Goal: Transaction & Acquisition: Purchase product/service

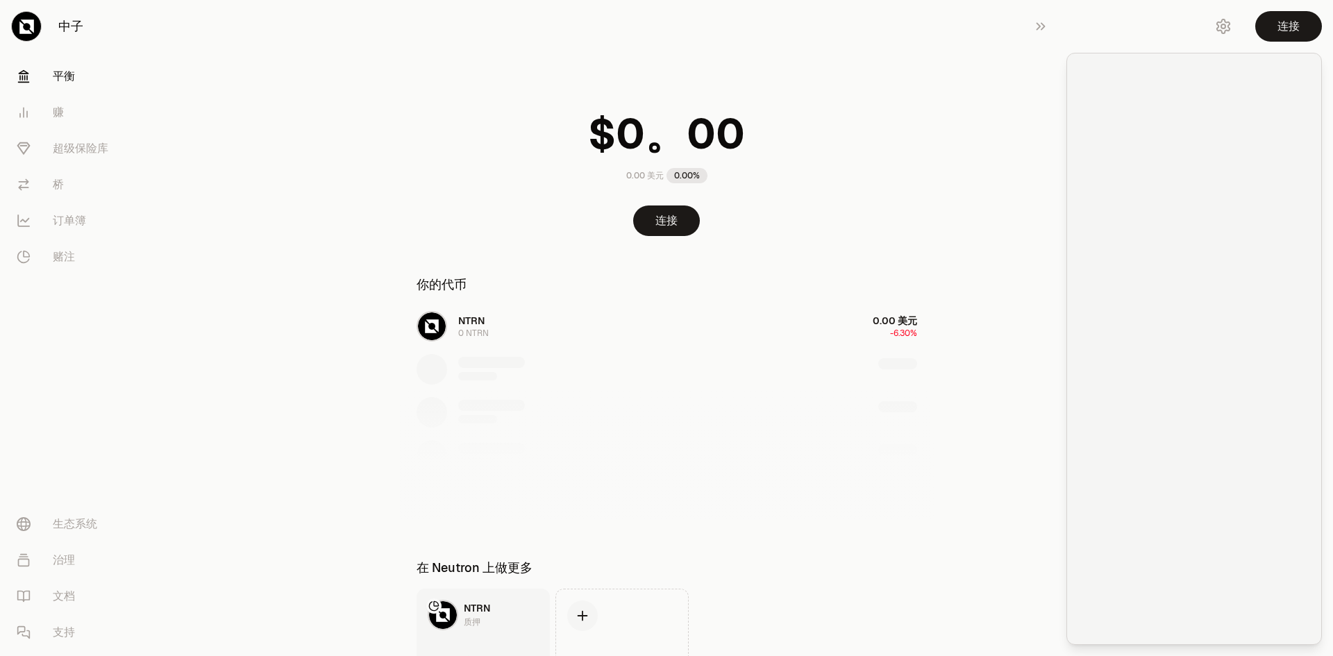
scroll to position [99, 0]
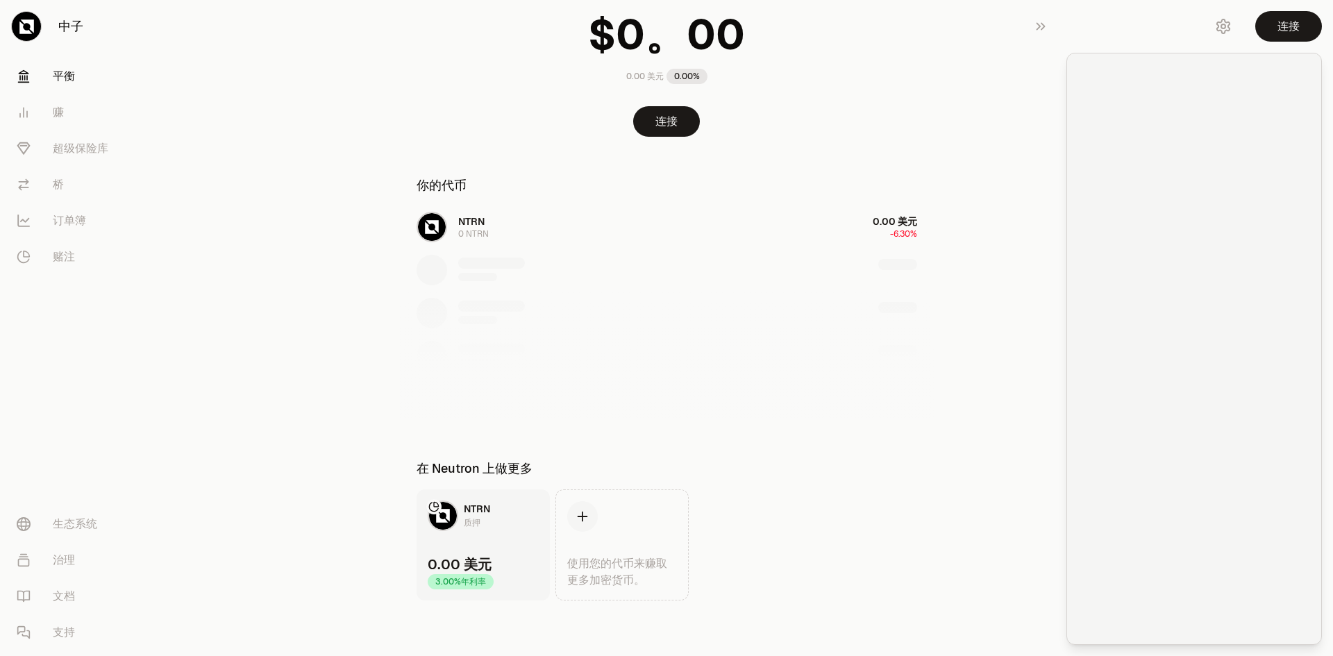
click at [795, 295] on div at bounding box center [667, 349] width 534 height 142
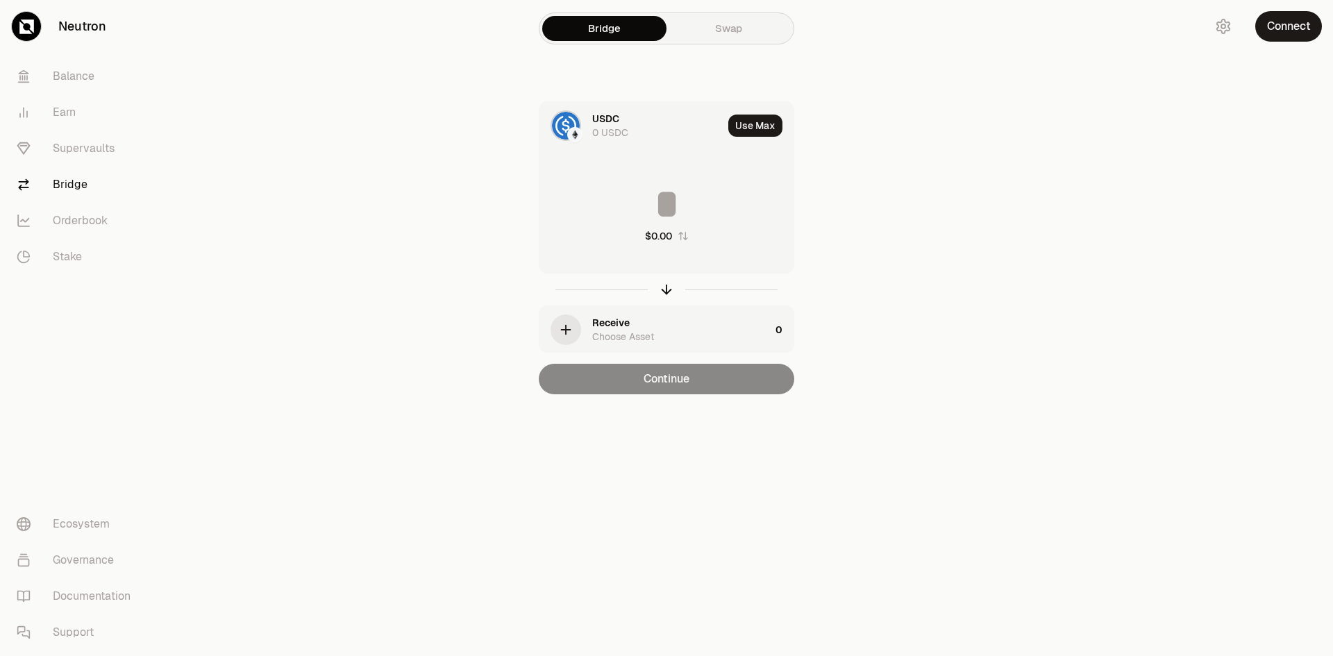
click at [952, 192] on main "Bridge Swap USDC 0 USDC Use Max $0.00 Receive Choose Asset 0 Continue" at bounding box center [745, 225] width 1178 height 450
click at [568, 326] on icon "button" at bounding box center [565, 329] width 15 height 15
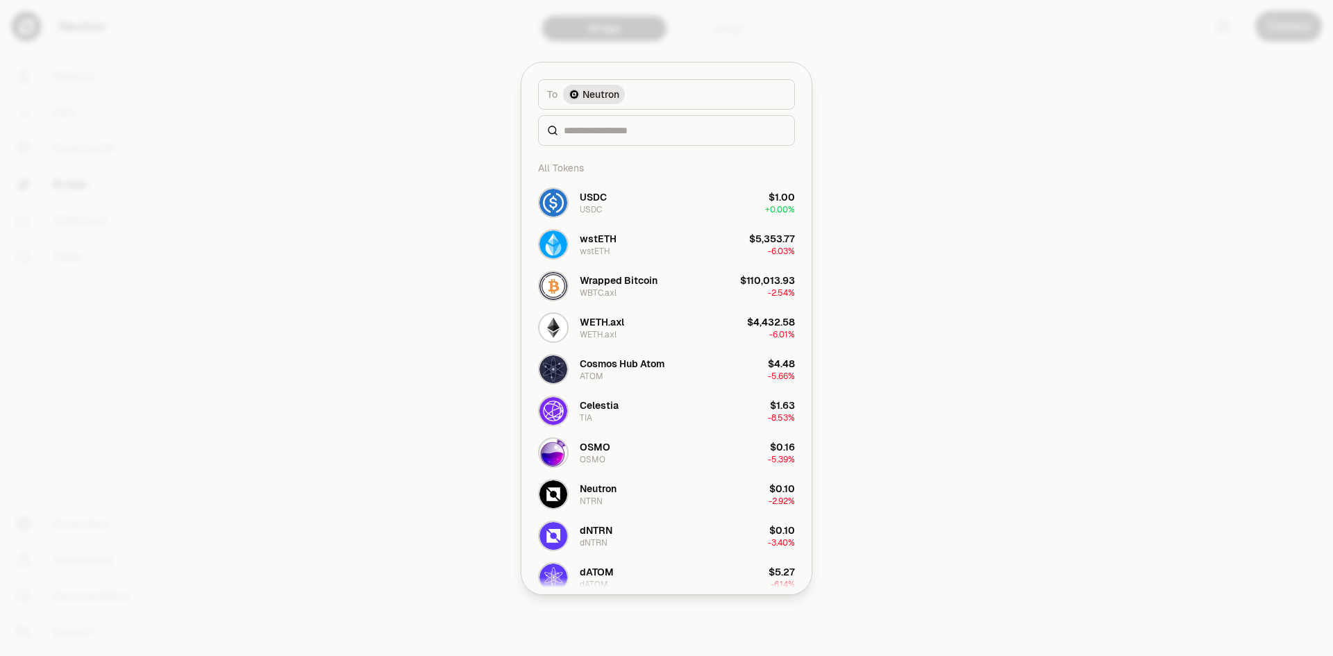
click at [337, 94] on div at bounding box center [666, 328] width 1333 height 656
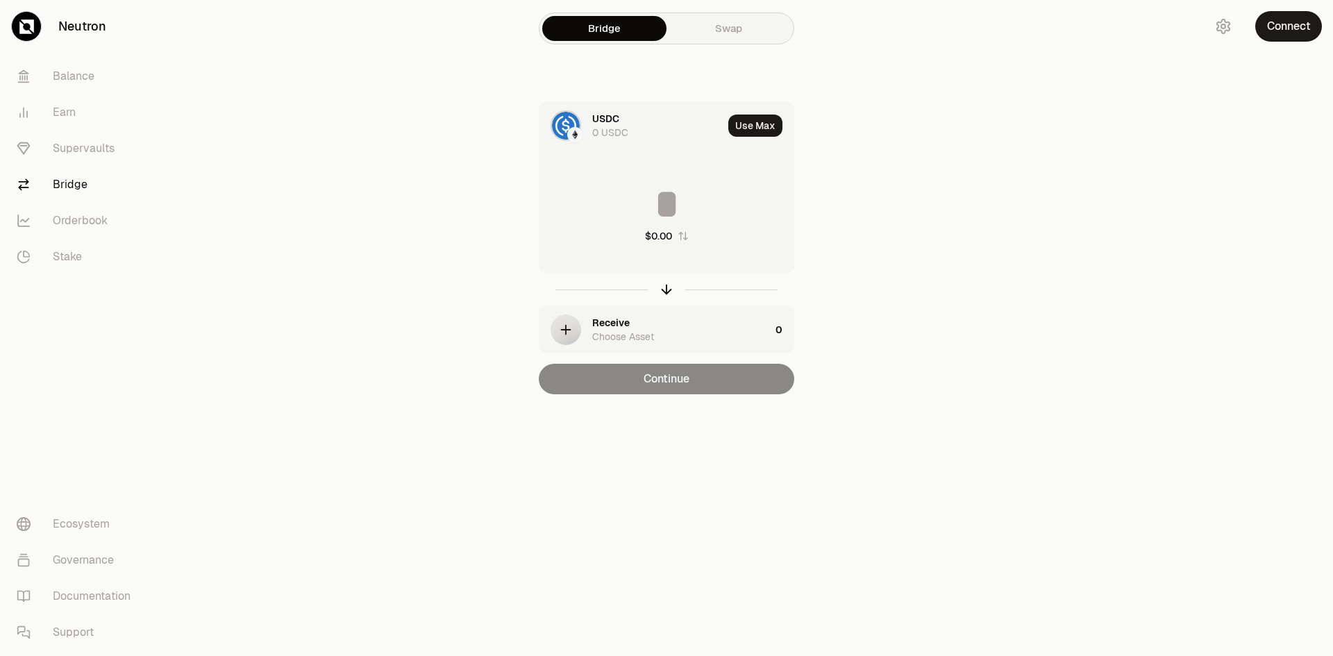
click at [931, 162] on section "Bridge Swap USDC 0 USDC Use Max $0.00 Receive Choose Asset 0 Continue" at bounding box center [667, 225] width 534 height 450
click at [428, 145] on div "Bridge Swap USDC 0 USDC Use Max $0.00 Receive Choose Asset 0 Continue" at bounding box center [667, 225] width 500 height 450
click at [1225, 21] on icon "button" at bounding box center [1223, 26] width 13 height 14
click at [1012, 60] on main "Bridge Swap USDC 0 USDC Use Max $0.00 Receive Choose Asset 0 Continue" at bounding box center [745, 225] width 1178 height 450
click at [1294, 21] on button "Connect" at bounding box center [1289, 26] width 67 height 31
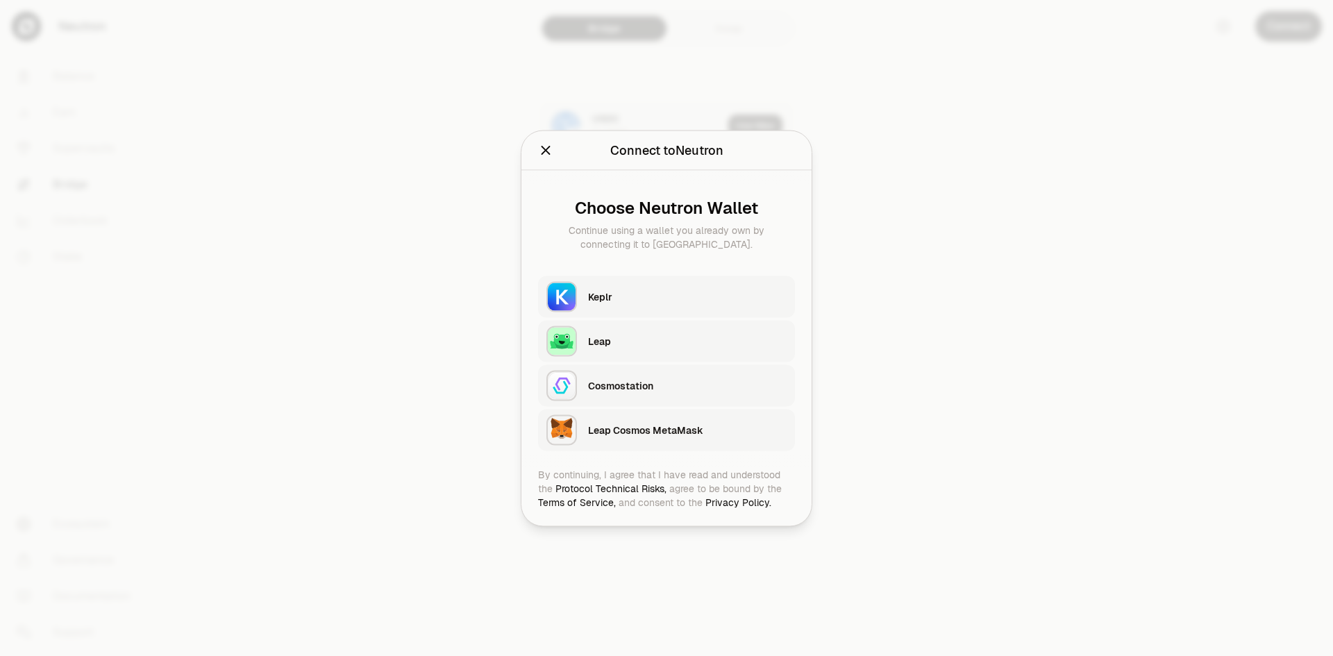
click at [588, 299] on button "Keplr" at bounding box center [666, 297] width 257 height 42
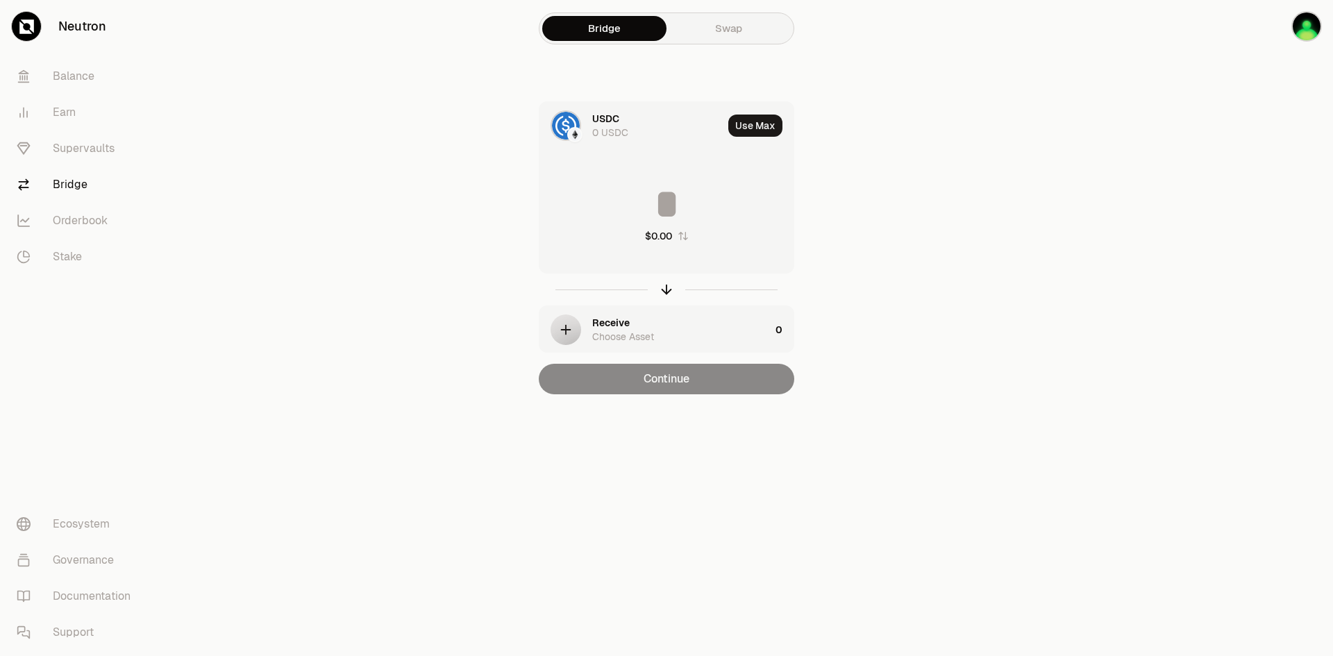
click at [909, 41] on div "Bridge Swap USDC 0 USDC Use Max $0.00 Receive Choose Asset 0 Continue" at bounding box center [667, 225] width 500 height 450
click at [1021, 81] on main "Bridge Swap USDC 0 USDC Use Max $0.00 Receive Choose Asset 0 Continue" at bounding box center [745, 225] width 1178 height 450
click at [1266, 28] on icon "button" at bounding box center [1264, 26] width 10 height 8
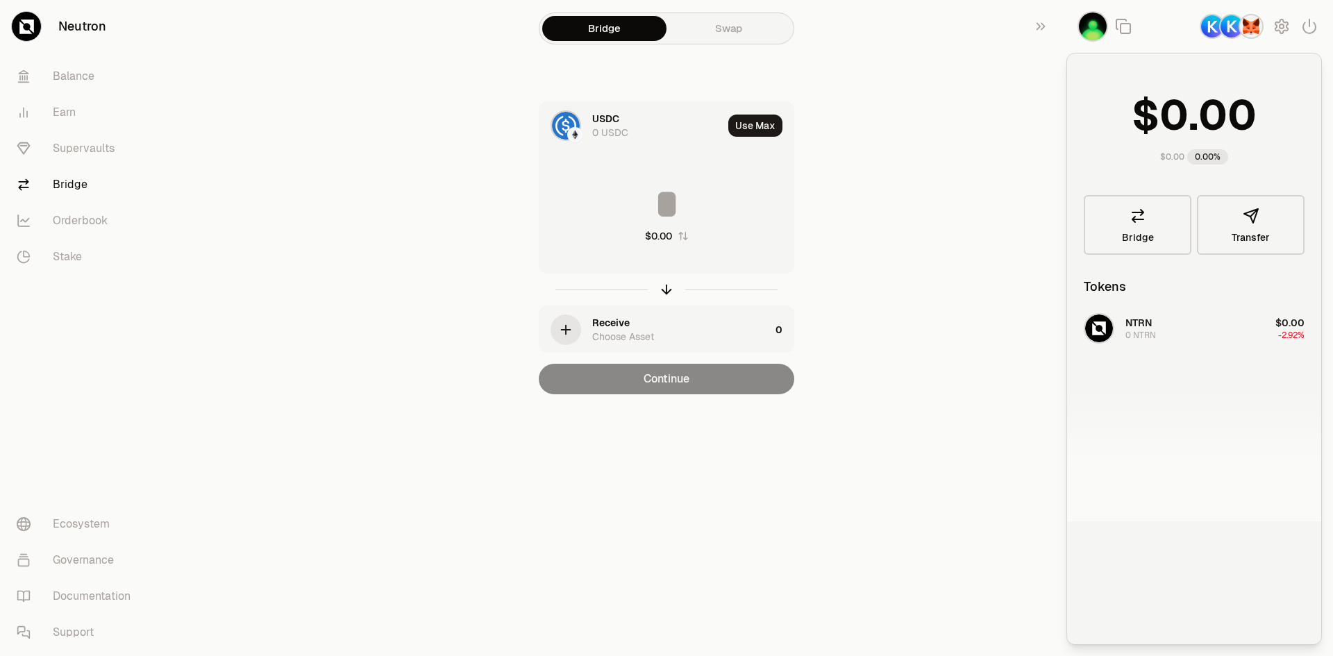
click at [1188, 113] on span "0" at bounding box center [1174, 116] width 29 height 52
click at [1151, 215] on link "Bridge" at bounding box center [1138, 225] width 108 height 60
click at [1236, 219] on button "Transfer" at bounding box center [1251, 225] width 108 height 60
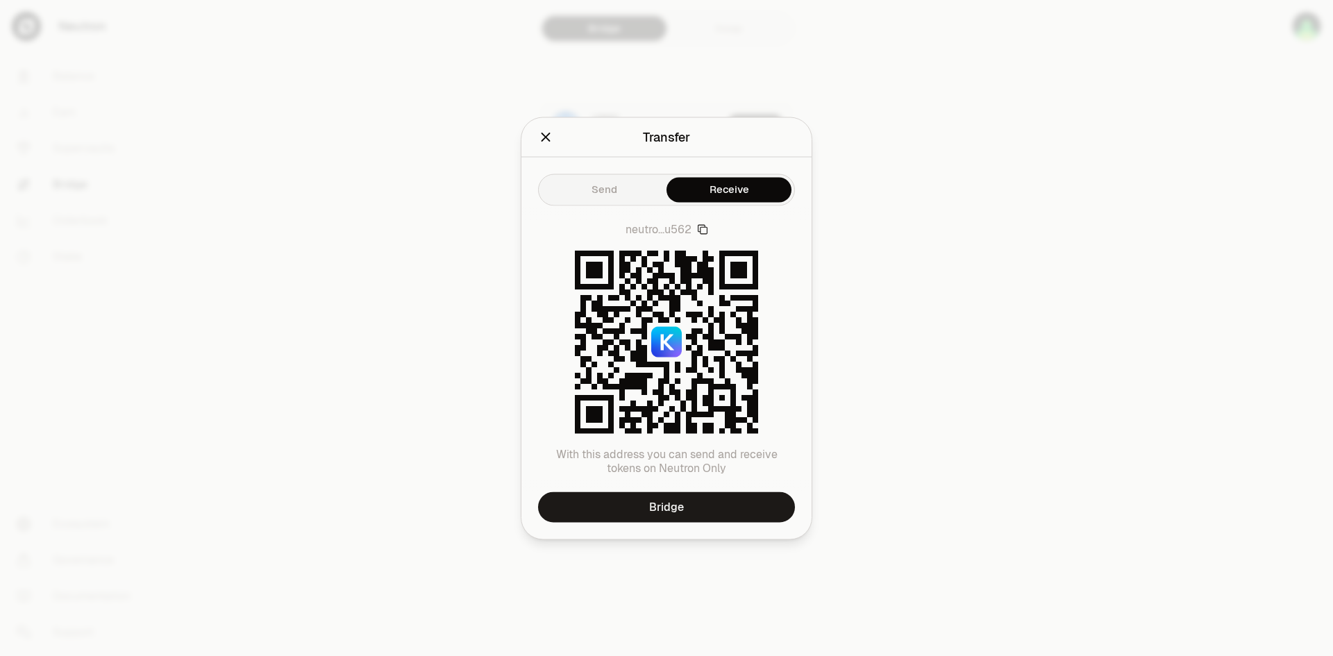
click at [703, 231] on icon "button" at bounding box center [702, 229] width 11 height 11
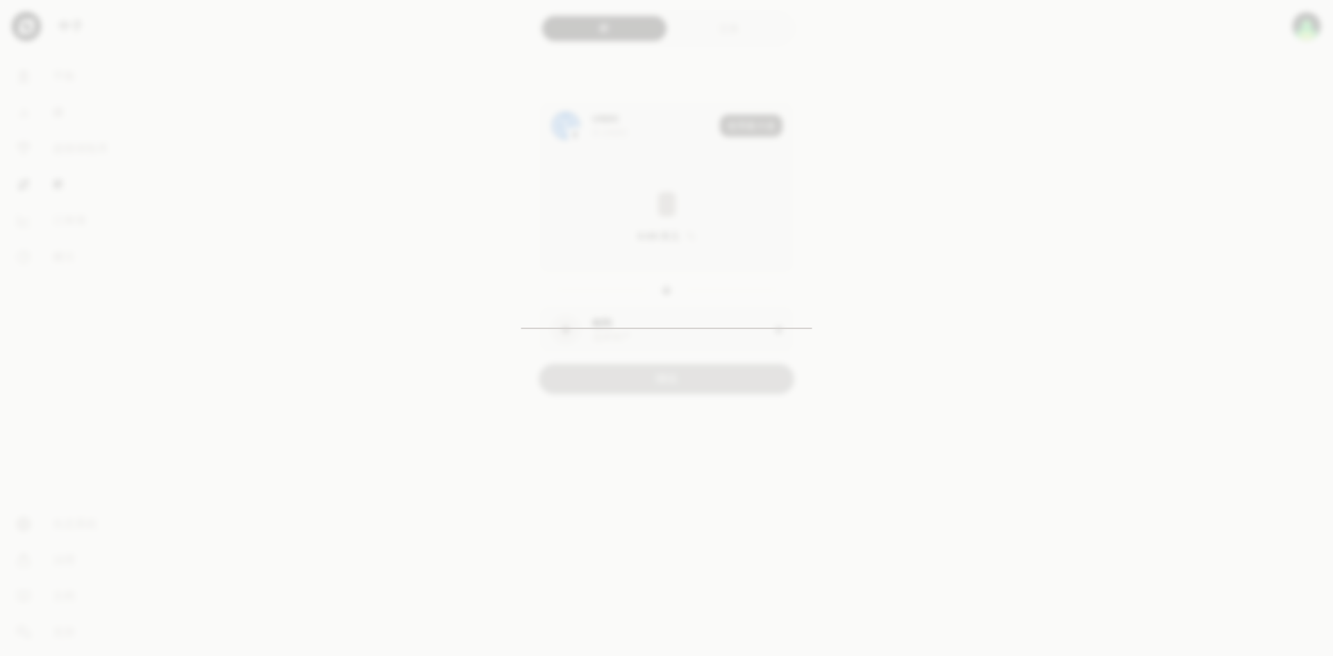
click at [949, 126] on div at bounding box center [666, 328] width 1333 height 656
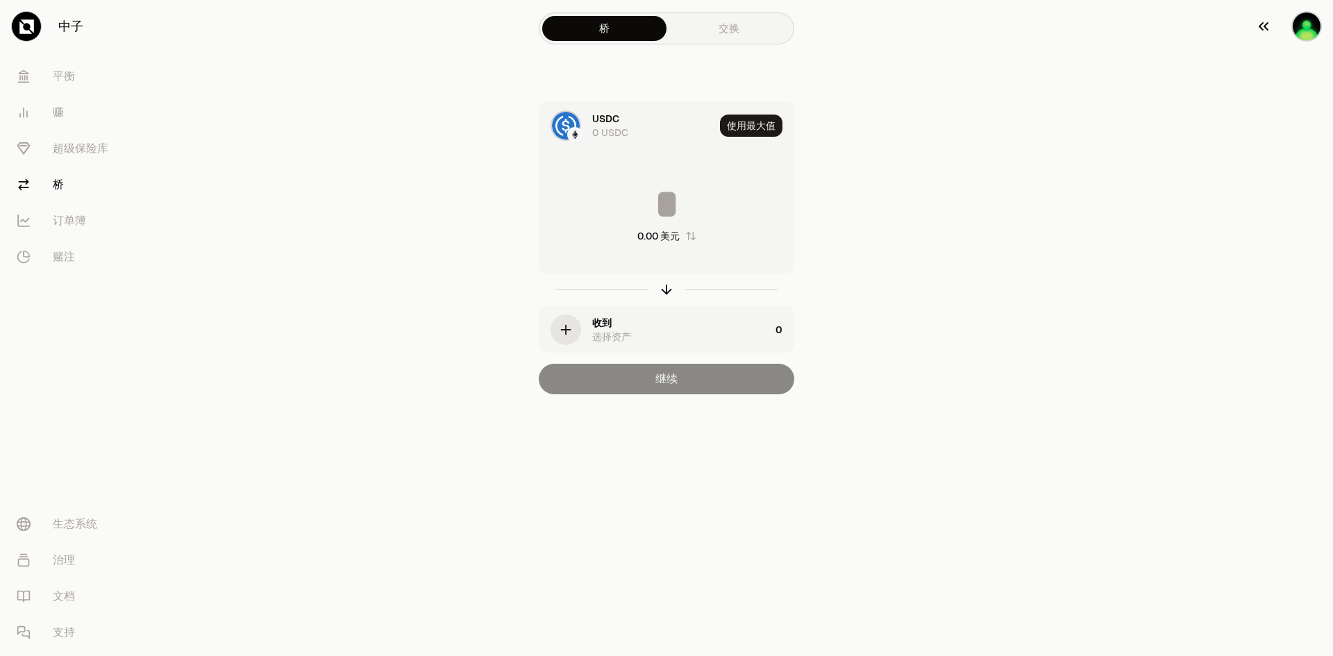
click at [1265, 26] on icon "button" at bounding box center [1264, 26] width 10 height 8
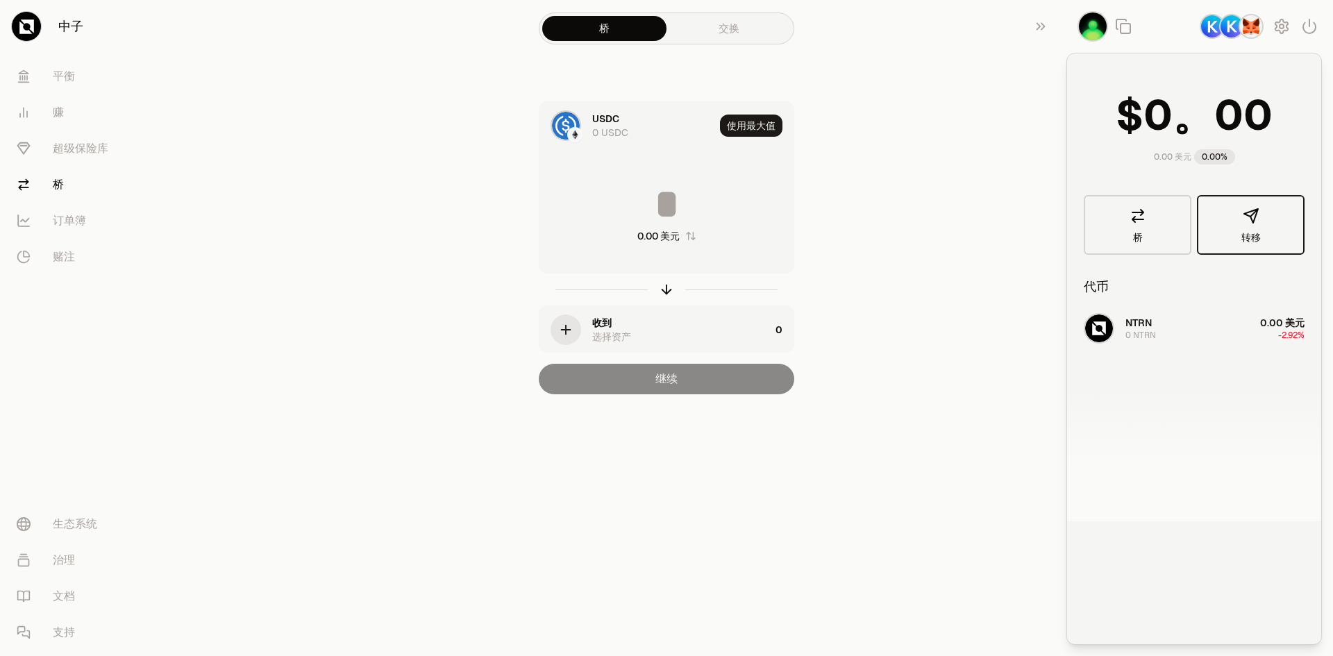
click at [1248, 231] on font "转移" at bounding box center [1251, 237] width 19 height 13
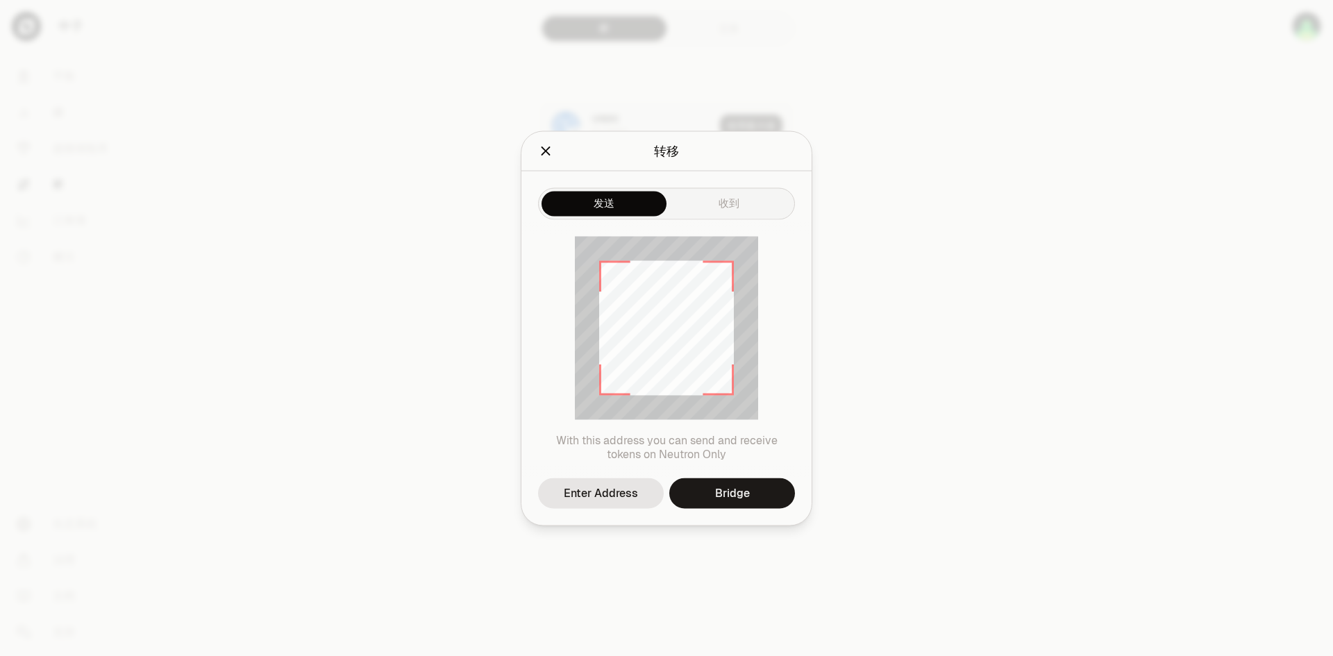
click at [603, 197] on font "发送" at bounding box center [604, 203] width 21 height 13
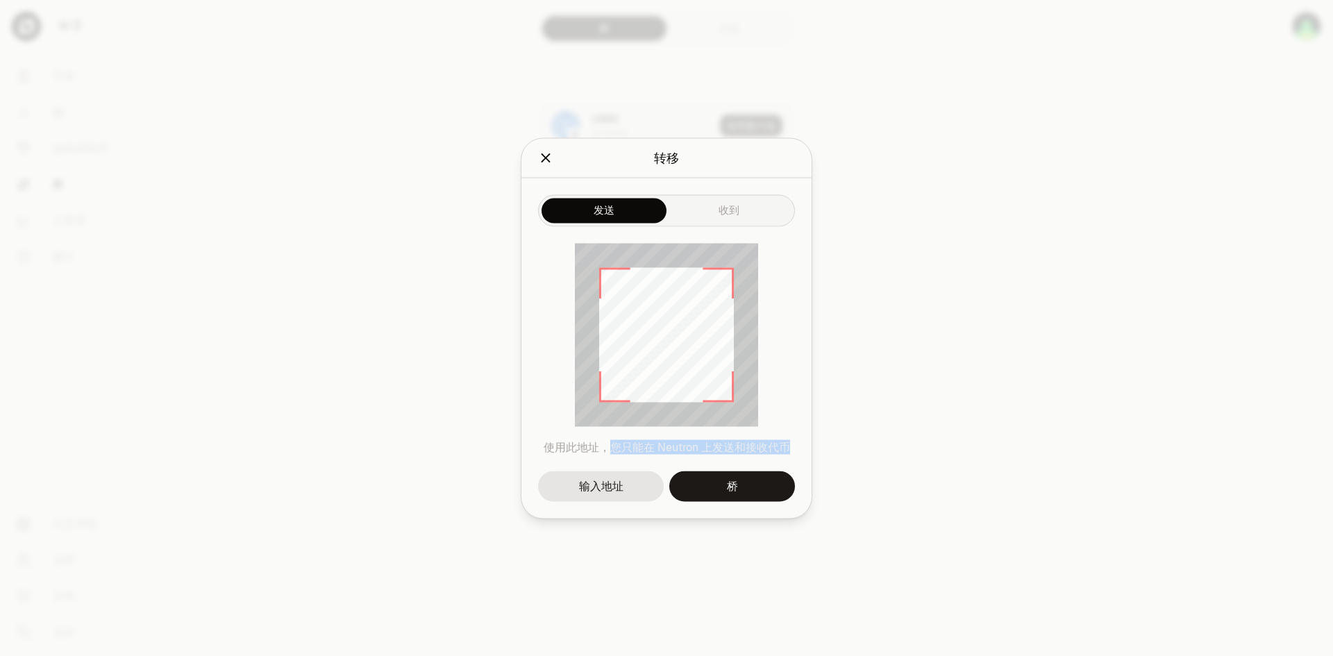
drag, startPoint x: 605, startPoint y: 442, endPoint x: 788, endPoint y: 449, distance: 183.4
click at [788, 449] on font "使用此地址，您只能在 Neutron 上发送和接收代币" at bounding box center [667, 447] width 247 height 15
click at [796, 449] on div "使用此地址，您只能在 Neutron 上发送和接收代币" at bounding box center [667, 348] width 290 height 244
drag, startPoint x: 690, startPoint y: 454, endPoint x: 799, endPoint y: 453, distance: 109.7
click at [799, 453] on div "使用此地址，您只能在 Neutron 上发送和接收代币" at bounding box center [667, 348] width 290 height 244
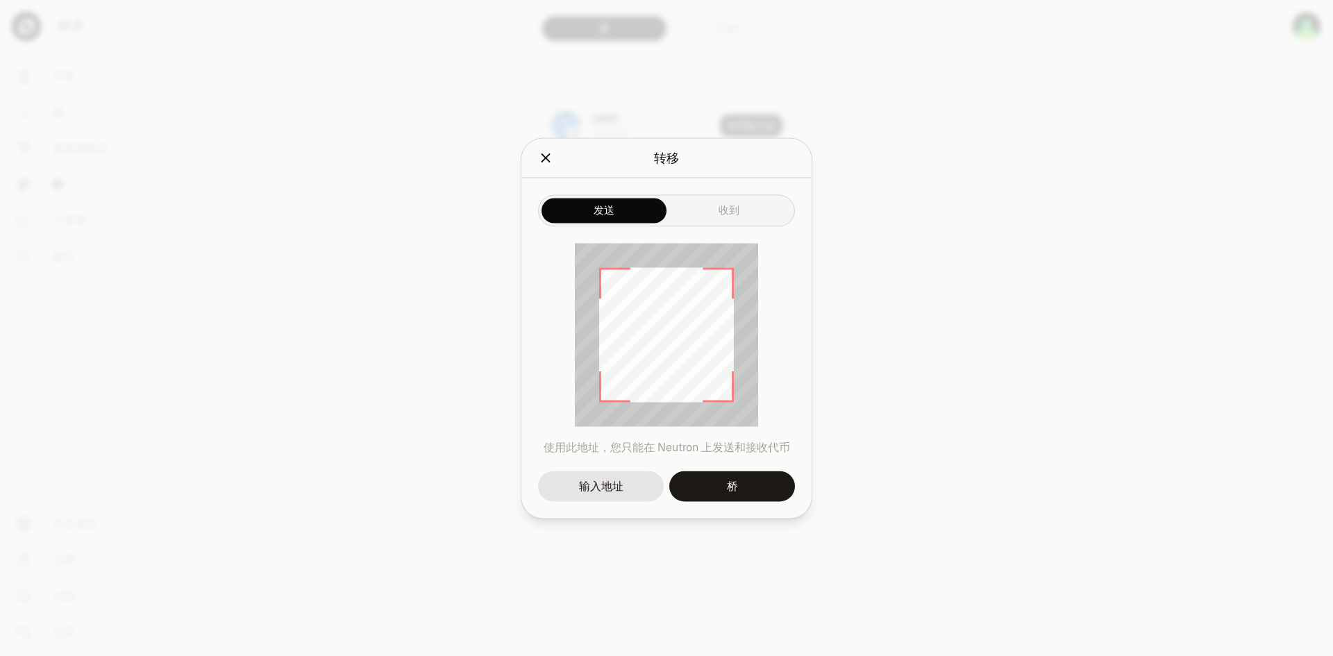
click at [791, 382] on div "使用此地址，您只能在 Neutron 上发送和接收代币" at bounding box center [667, 348] width 290 height 244
click at [548, 158] on icon "关闭" at bounding box center [545, 157] width 15 height 15
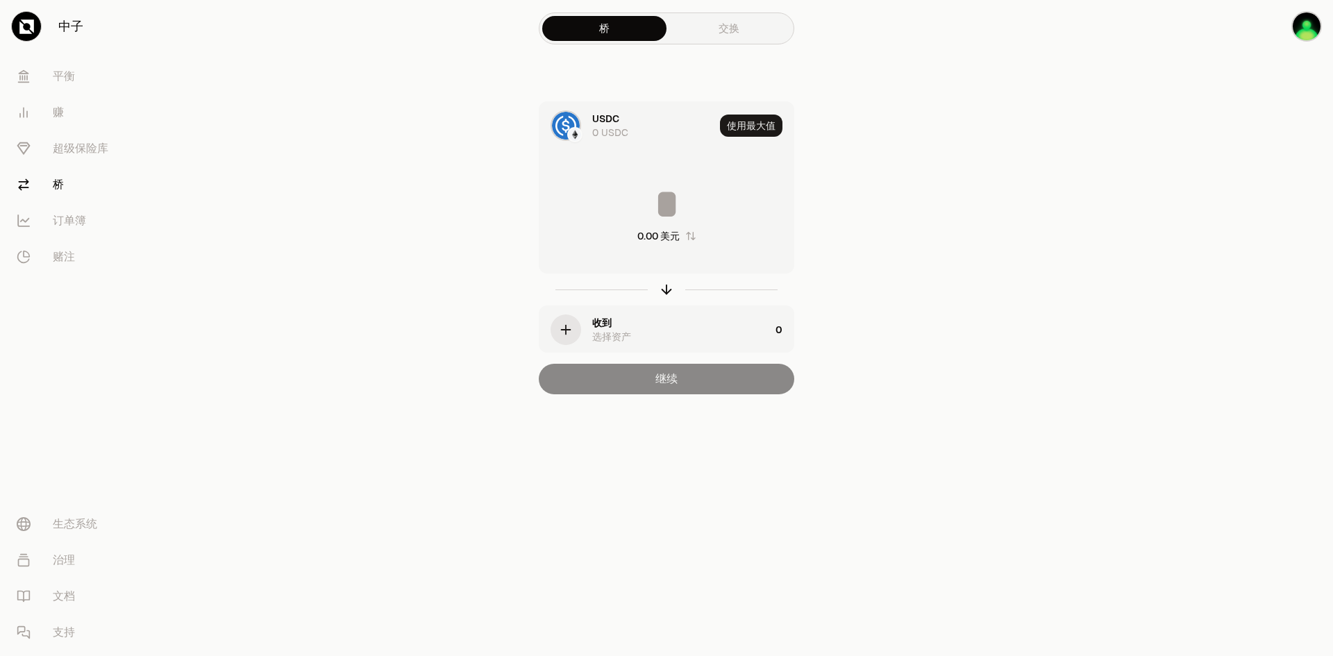
click at [921, 148] on section "桥 交换 USDC 0 USDC 使用最大值 0.00 美元 收到 选择资产 0 继续" at bounding box center [667, 225] width 534 height 450
click at [957, 97] on main "桥 交换 USDC 0 USDC 使用最大值 0.00 美元 收到 选择资产 0 继续" at bounding box center [745, 225] width 1178 height 450
click at [735, 37] on link "交换" at bounding box center [729, 28] width 124 height 25
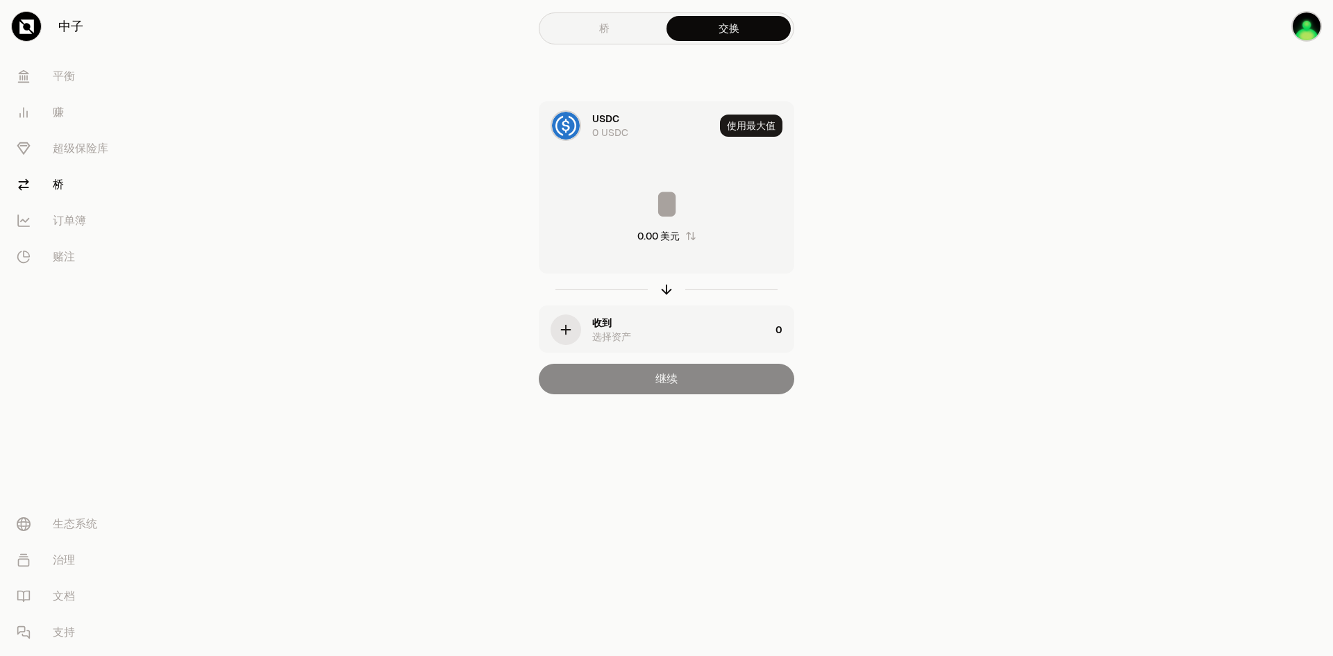
click at [900, 97] on div "桥 交换 USDC 0 USDC 使用最大值 0.00 美元 收到 选择资产 0 继续" at bounding box center [667, 225] width 500 height 450
click at [564, 322] on div "button" at bounding box center [566, 330] width 31 height 31
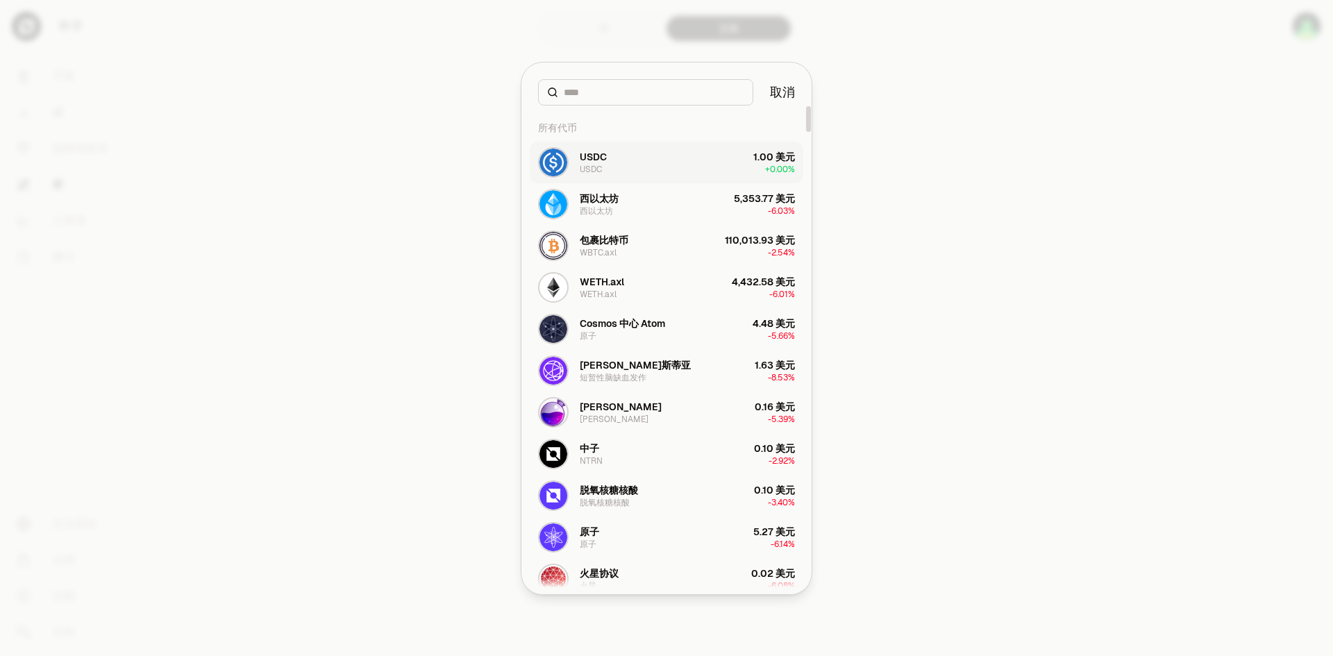
click at [593, 164] on font "USDC" at bounding box center [591, 169] width 22 height 11
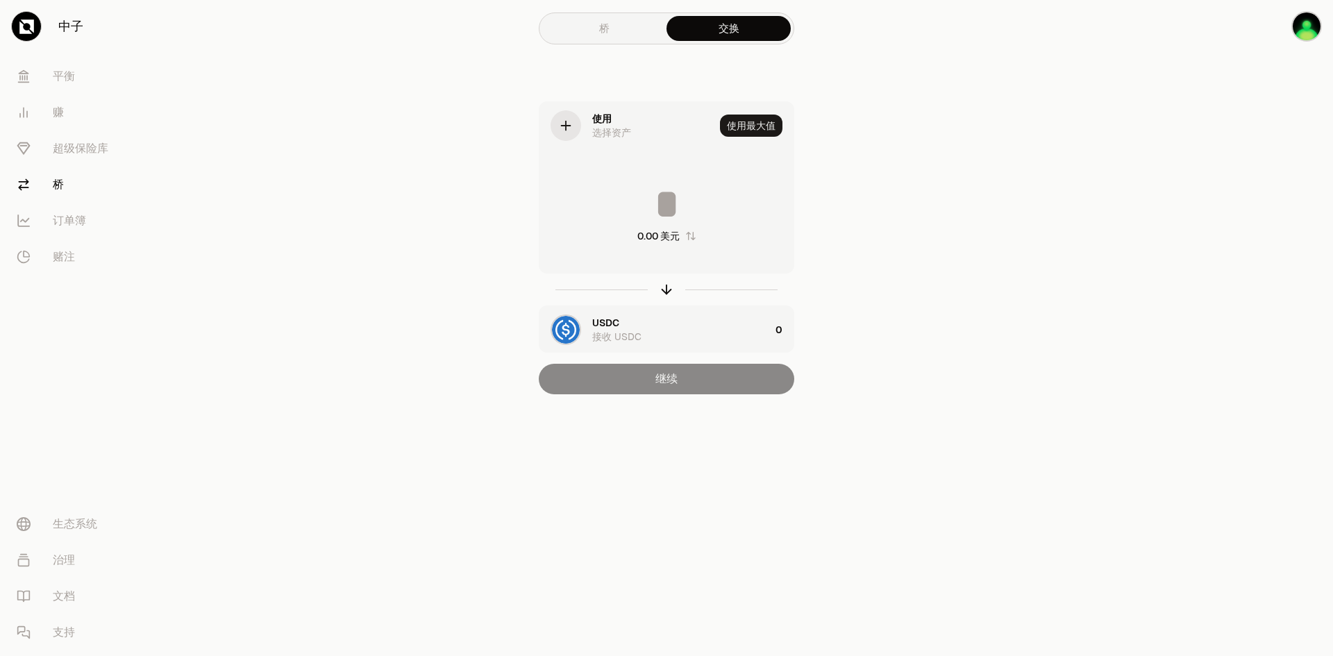
click at [856, 119] on div "使用 选择资产 使用最大值 0.00 美元 USDC 接收 USDC 0 继续" at bounding box center [666, 247] width 467 height 293
click at [564, 123] on icon at bounding box center [565, 125] width 15 height 15
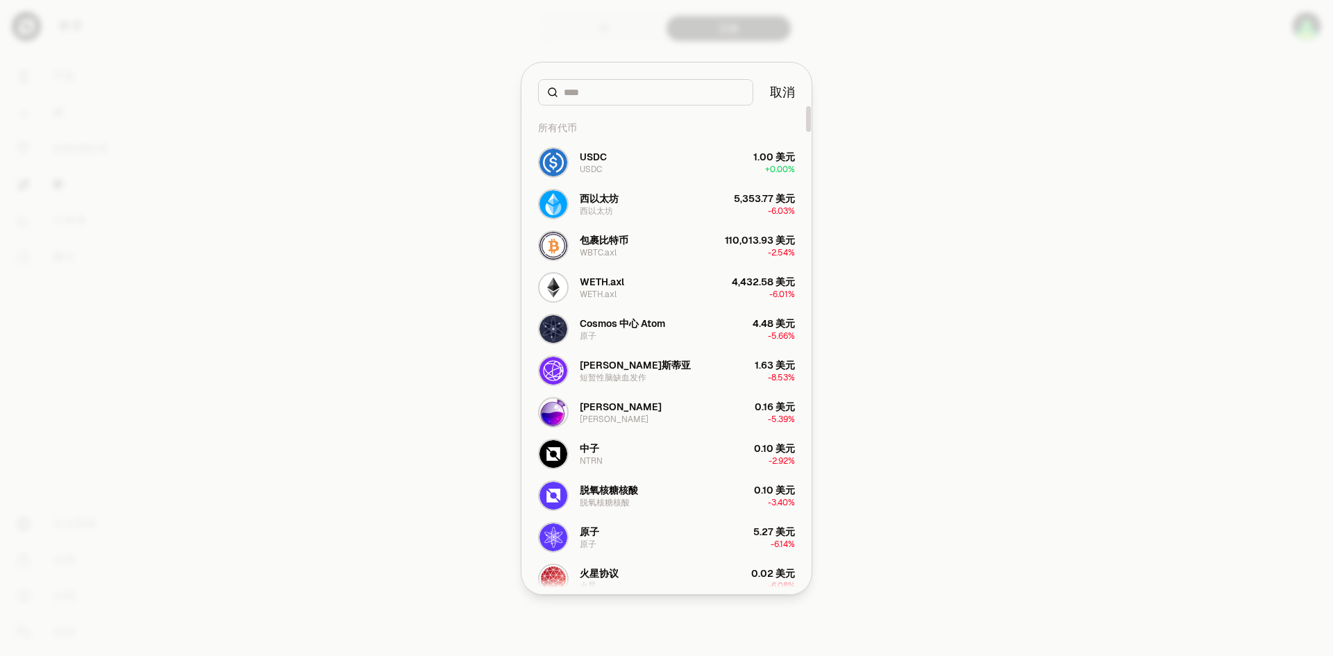
click at [781, 90] on font "取消" at bounding box center [782, 92] width 25 height 16
click at [899, 156] on div "桥 交换 使用 选择资产 使用最大值 0.00 美元 USDC 接收 USDC 0 继续" at bounding box center [667, 225] width 500 height 450
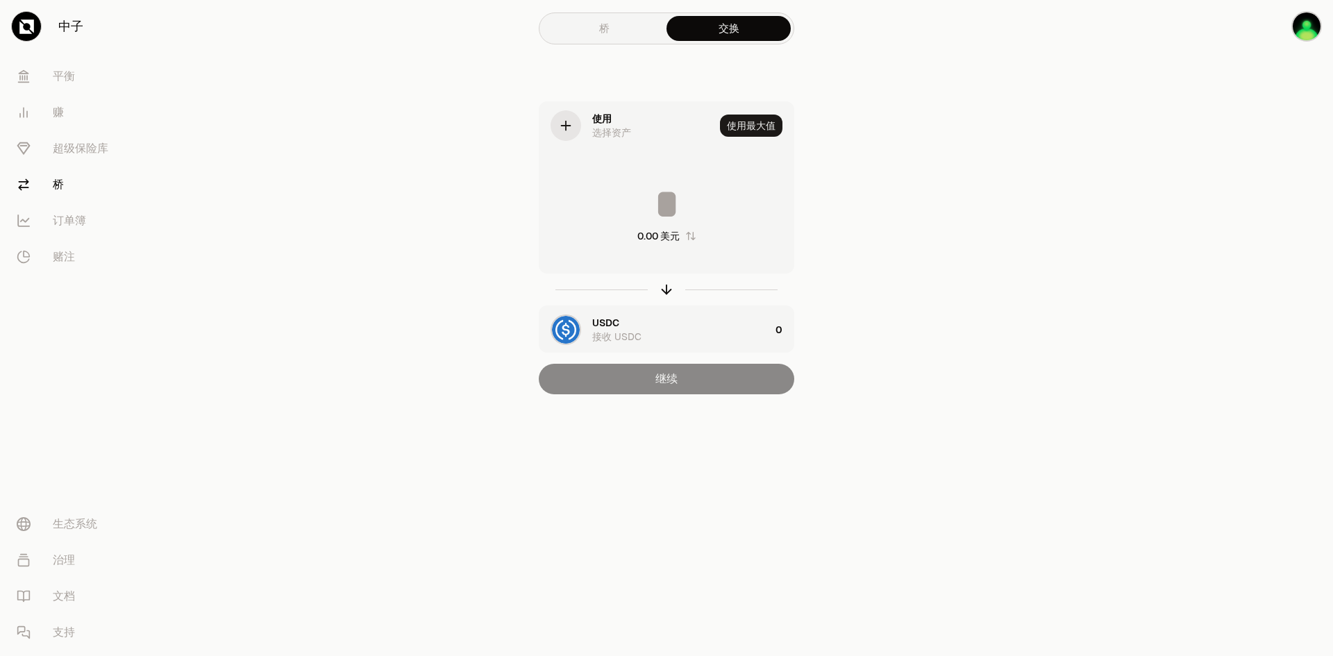
click at [952, 76] on main "桥 交换 使用 选择资产 使用最大值 0.00 美元 USDC 接收 USDC 0 继续" at bounding box center [745, 225] width 1178 height 450
click at [904, 76] on div "桥 交换 使用 选择资产 使用最大值 0.00 美元 USDC 接收 USDC 0 继续" at bounding box center [667, 225] width 500 height 450
click at [633, 333] on font "接收 USDC" at bounding box center [616, 337] width 49 height 13
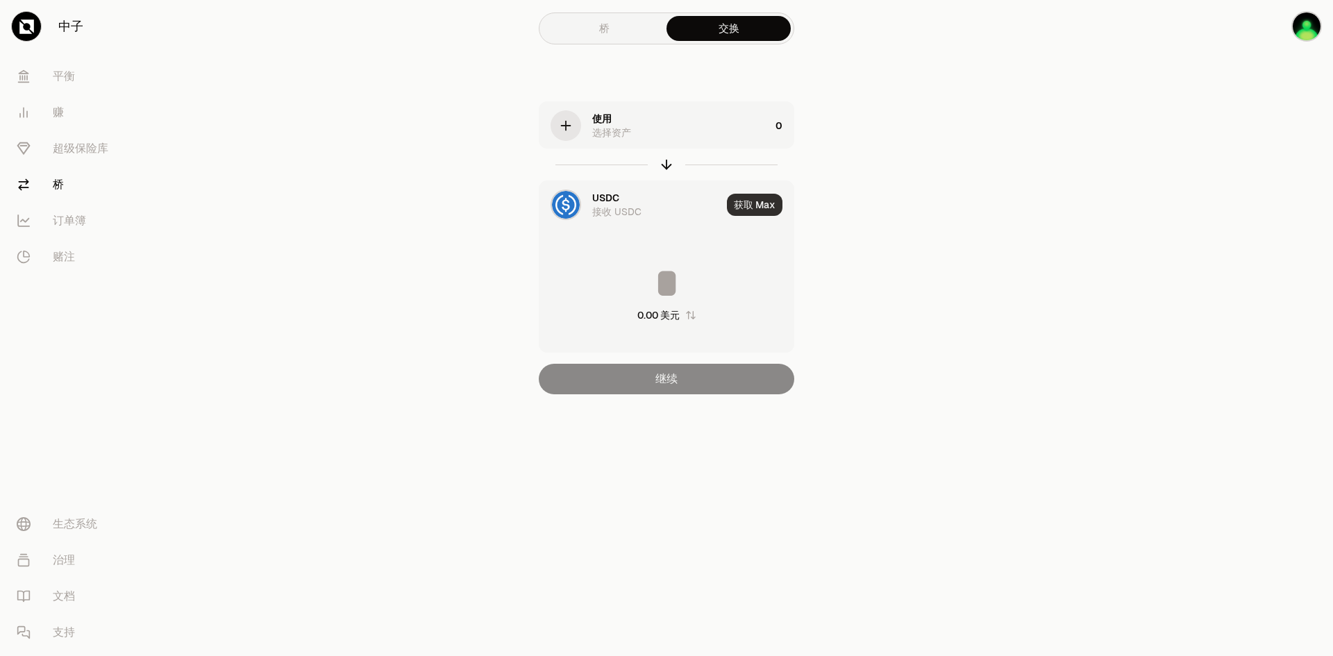
click at [751, 207] on font "获取 Max" at bounding box center [755, 205] width 42 height 13
click at [749, 210] on div "获取 Max" at bounding box center [760, 204] width 67 height 47
click at [854, 197] on div "使用 选择资产 0 USDC 接收 USDC 获取 [PERSON_NAME] 0.00 美元 继续" at bounding box center [666, 247] width 467 height 293
click at [741, 203] on div "获取 Max" at bounding box center [760, 204] width 67 height 47
drag, startPoint x: 857, startPoint y: 199, endPoint x: 847, endPoint y: 197, distance: 9.8
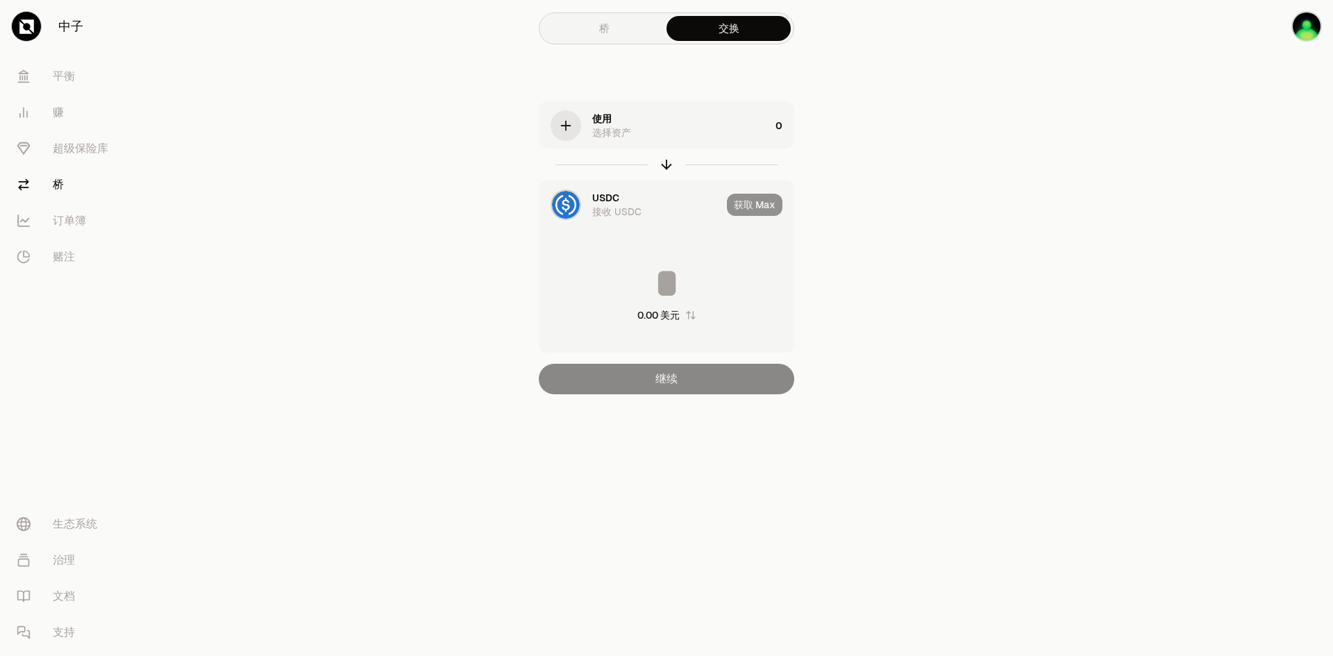
click at [852, 198] on div "使用 选择资产 0 USDC 接收 USDC 获取 [PERSON_NAME] 0.00 美元 继续" at bounding box center [666, 247] width 467 height 293
click at [563, 118] on icon "button" at bounding box center [565, 125] width 15 height 15
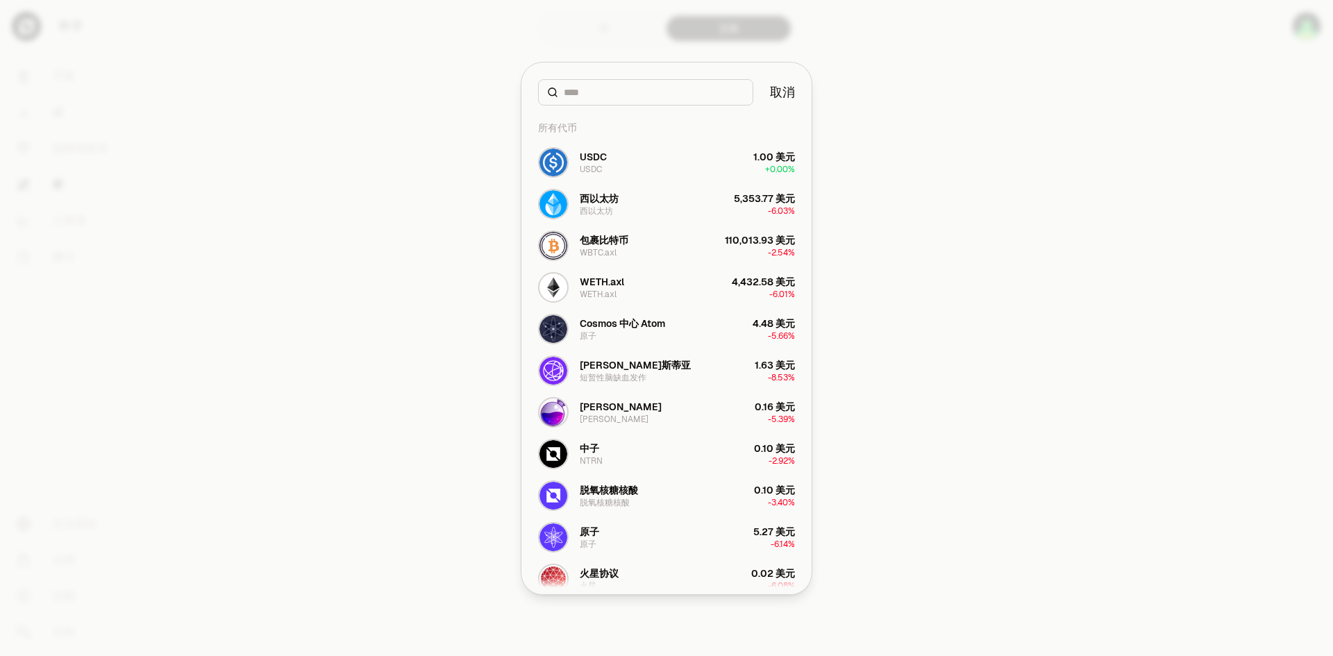
click at [788, 93] on font "取消" at bounding box center [782, 92] width 25 height 16
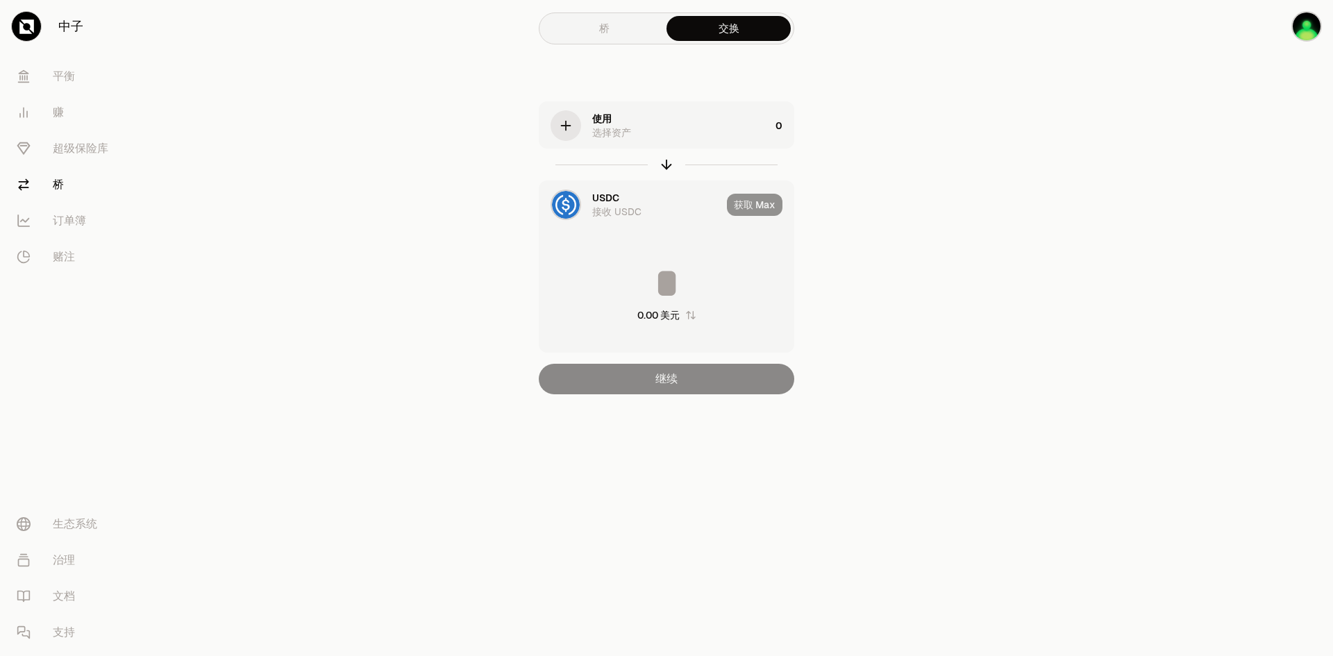
drag, startPoint x: 938, startPoint y: 126, endPoint x: 929, endPoint y: 125, distance: 8.4
click at [929, 125] on main "桥 交换 使用 选择资产 0 USDC 接收 USDC 获取 [PERSON_NAME] 0.00 美元 继续" at bounding box center [745, 225] width 1178 height 450
click at [939, 115] on main "Bridge Swap Use Choose Asset 0 USDC Receive USDC Getting [PERSON_NAME] $0.00 Co…" at bounding box center [745, 225] width 1178 height 450
click at [1301, 26] on img "button" at bounding box center [1307, 26] width 31 height 31
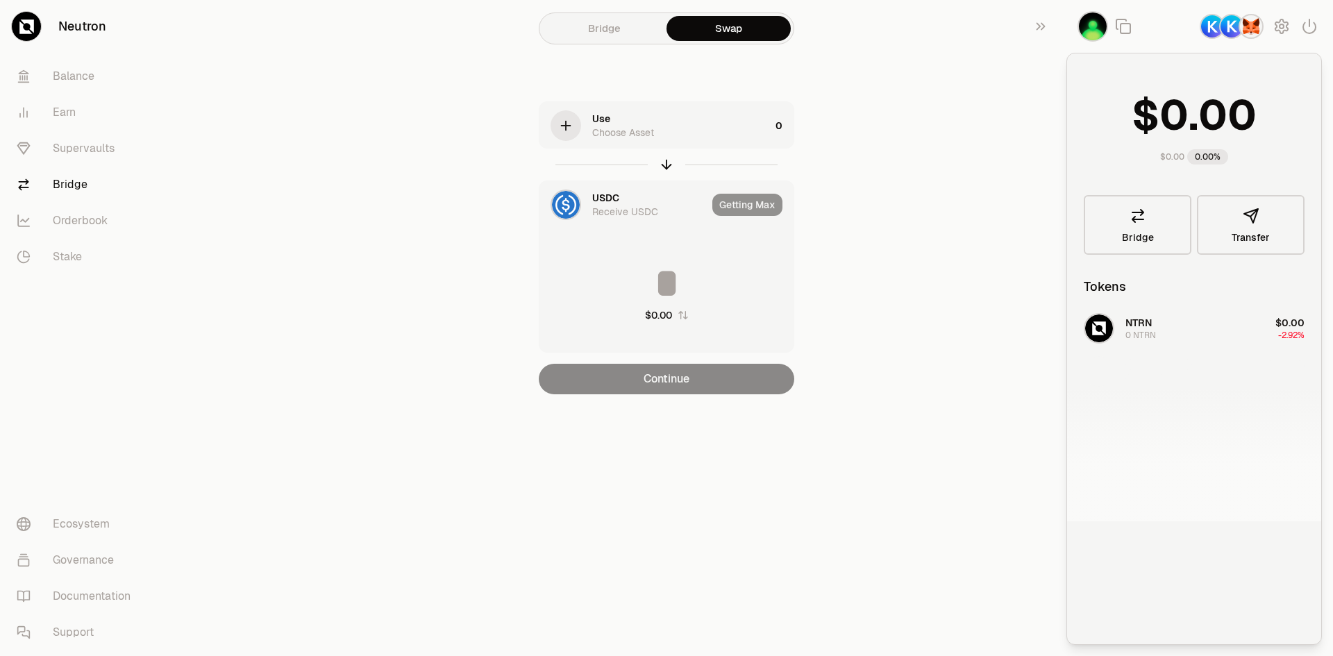
click at [1258, 26] on img "button" at bounding box center [1251, 26] width 25 height 25
click at [920, 118] on section "Bridge Swap Use Choose Asset 0 USDC Receive USDC Getting [PERSON_NAME] $0.00 Co…" at bounding box center [667, 225] width 534 height 450
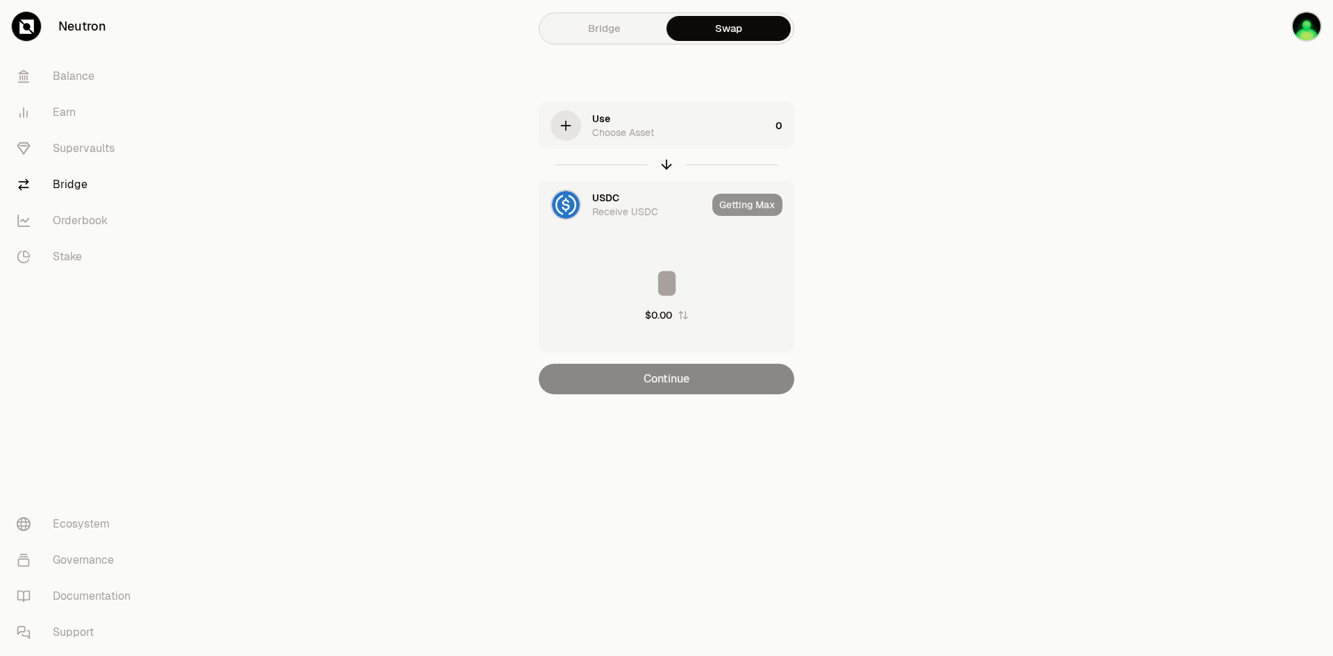
drag, startPoint x: 928, startPoint y: 31, endPoint x: 943, endPoint y: 31, distance: 14.6
click at [934, 31] on main "Bridge Swap Use Choose Asset 0 USDC Receive USDC Getting [PERSON_NAME] $0.00 Co…" at bounding box center [745, 225] width 1178 height 450
click at [922, 85] on section "Bridge Swap Use Choose Asset 0 USDC Receive USDC Getting [PERSON_NAME] $0.00 Co…" at bounding box center [667, 225] width 534 height 450
click at [263, 124] on main "Bridge Swap Use Choose Asset 0 USDC Receive USDC Getting [PERSON_NAME] $0.00 Co…" at bounding box center [745, 225] width 1178 height 450
click at [947, 164] on main "Bridge Swap Use Choose Asset 0 USDC Receive USDC Getting [PERSON_NAME] $0.00 Co…" at bounding box center [745, 225] width 1178 height 450
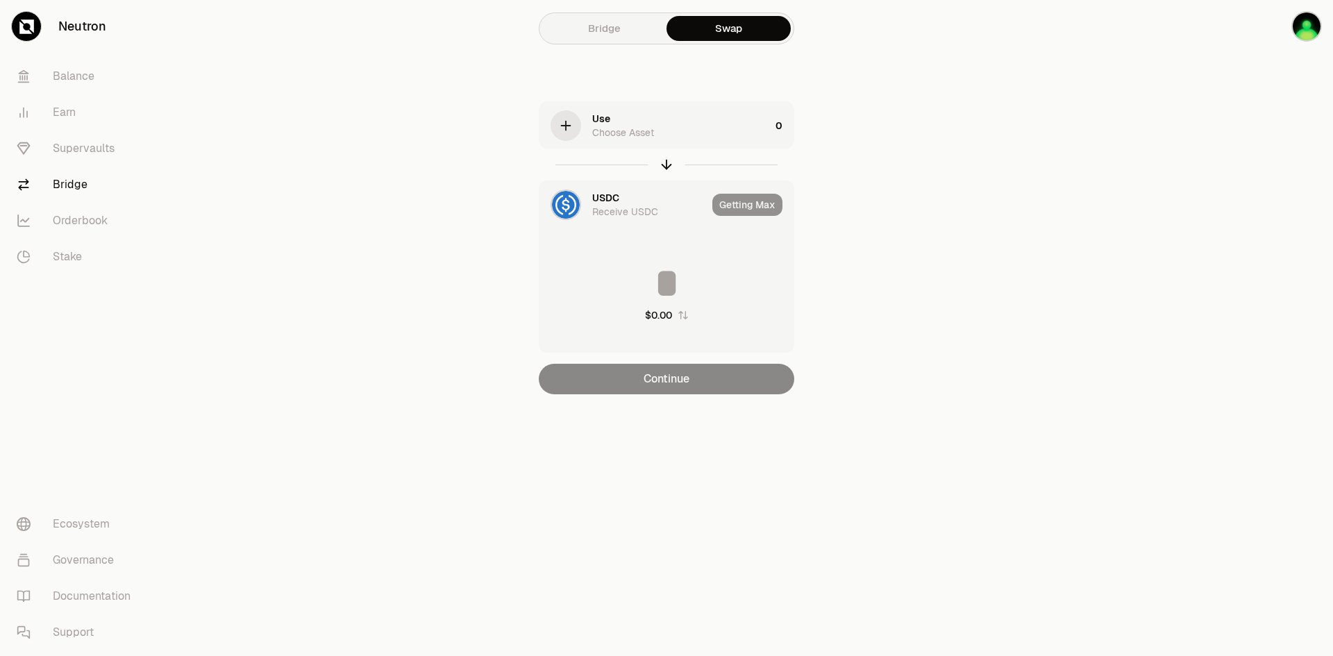
click at [942, 159] on main "Bridge Swap Use Choose Asset 0 USDC Receive USDC Getting [PERSON_NAME] $0.00 Co…" at bounding box center [745, 225] width 1178 height 450
click at [866, 213] on div "Use Choose Asset 0 USDC Receive USDC Getting [PERSON_NAME] $0.00 Continue" at bounding box center [666, 247] width 467 height 293
click at [415, 174] on section "Bridge Swap Use Choose Asset 0 USDC Receive USDC Getting [PERSON_NAME] $0.00 Co…" at bounding box center [667, 225] width 534 height 450
drag, startPoint x: 942, startPoint y: 143, endPoint x: 812, endPoint y: 119, distance: 132.0
click at [925, 138] on main "Bridge Swap Use Choose Asset 0 USDC Receive USDC Getting [PERSON_NAME] $0.00 Co…" at bounding box center [745, 225] width 1178 height 450
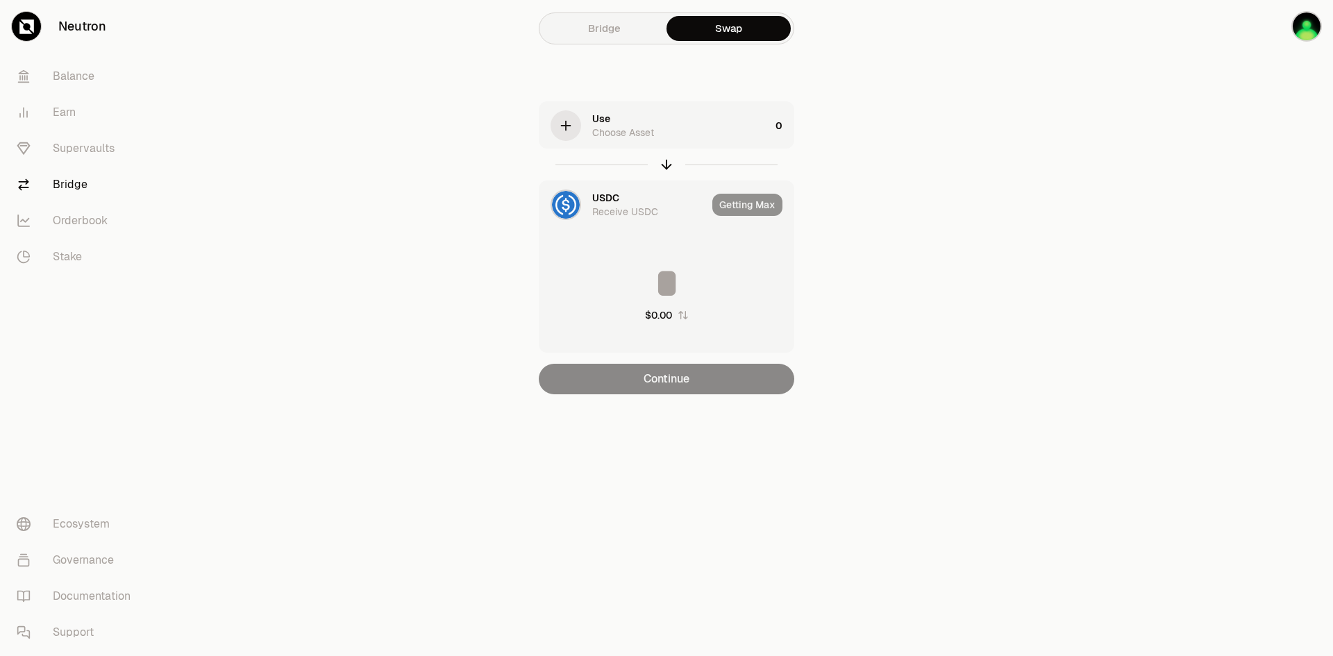
click at [717, 33] on link "Swap" at bounding box center [729, 28] width 124 height 25
drag, startPoint x: 913, startPoint y: 66, endPoint x: 810, endPoint y: 142, distance: 128.2
click at [913, 67] on div "Bridge Swap Use Choose Asset 0 USDC Receive USDC Getting [PERSON_NAME] $0.00 Co…" at bounding box center [667, 225] width 500 height 450
click at [583, 37] on link "Bridge" at bounding box center [604, 28] width 124 height 25
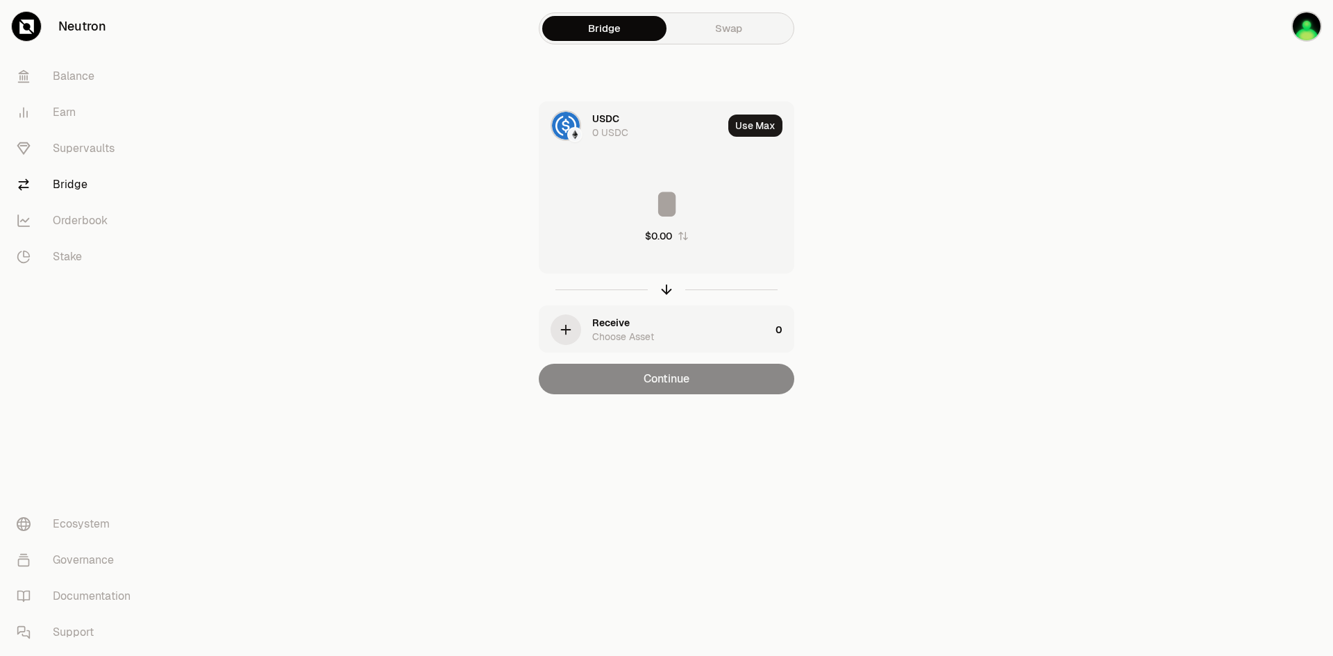
click at [585, 335] on div "Receive Choose Asset" at bounding box center [655, 329] width 231 height 47
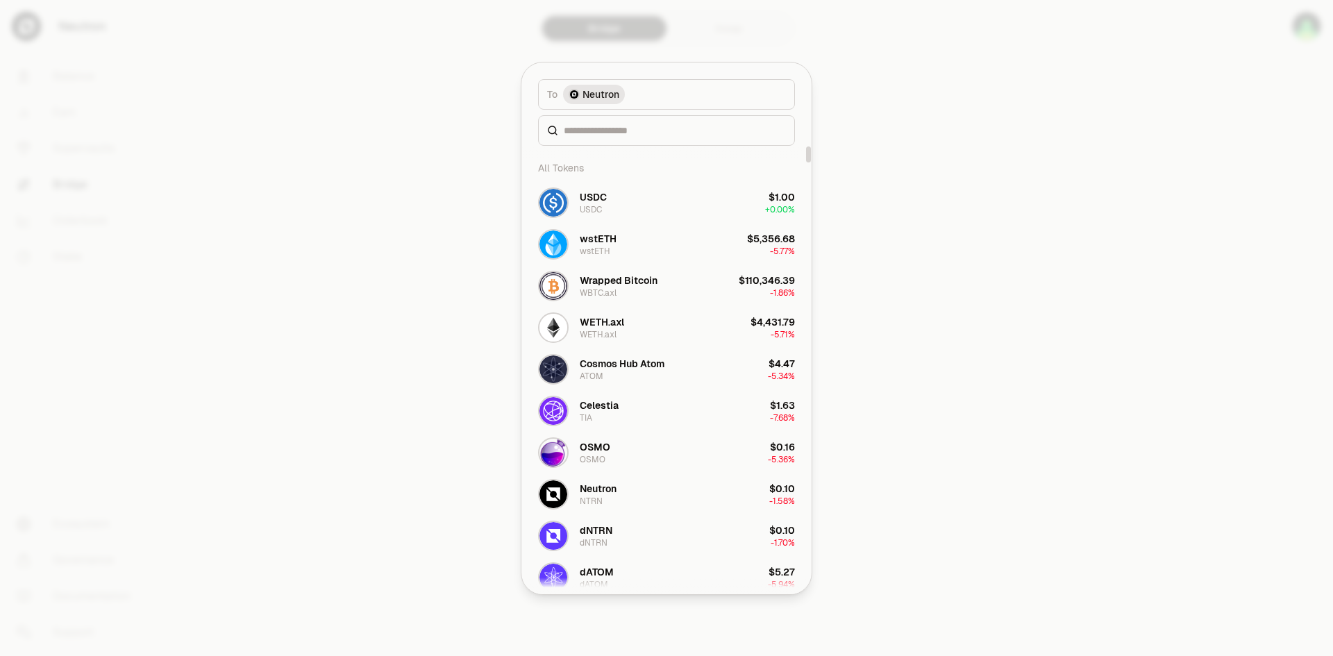
click at [865, 164] on div at bounding box center [666, 328] width 1333 height 656
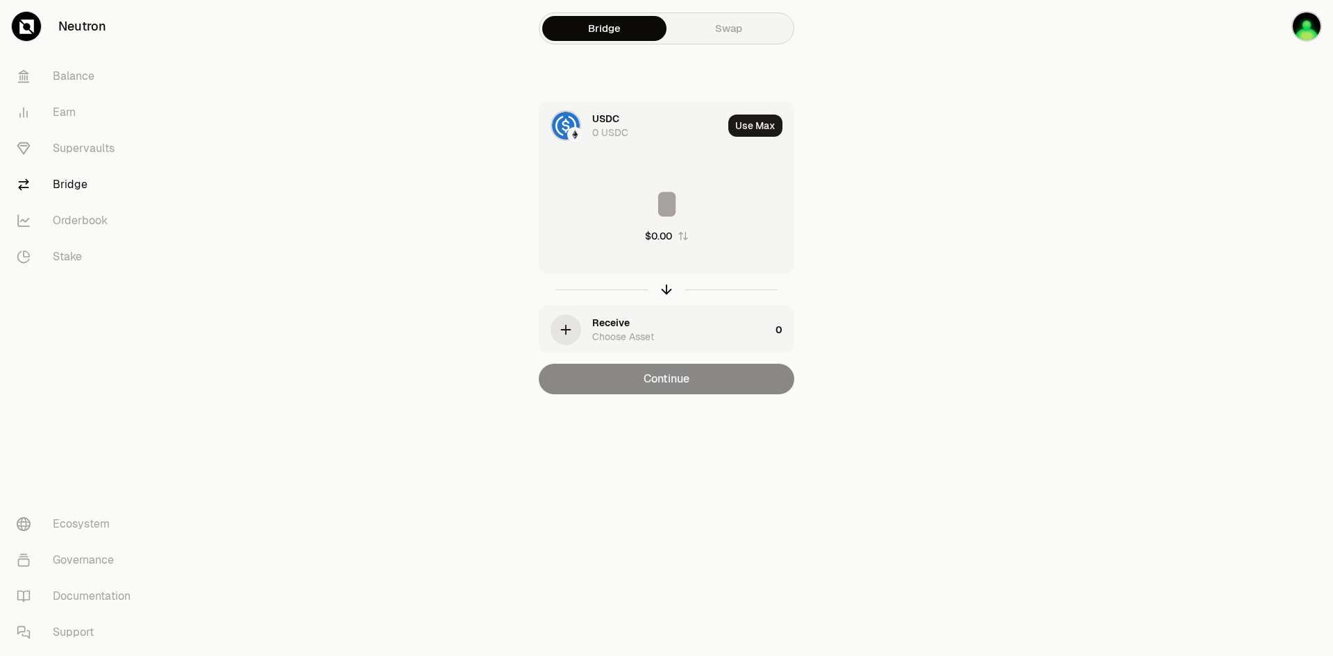
click at [706, 12] on div "Bridge Swap" at bounding box center [667, 28] width 256 height 35
click at [715, 26] on link "Swap" at bounding box center [729, 28] width 124 height 25
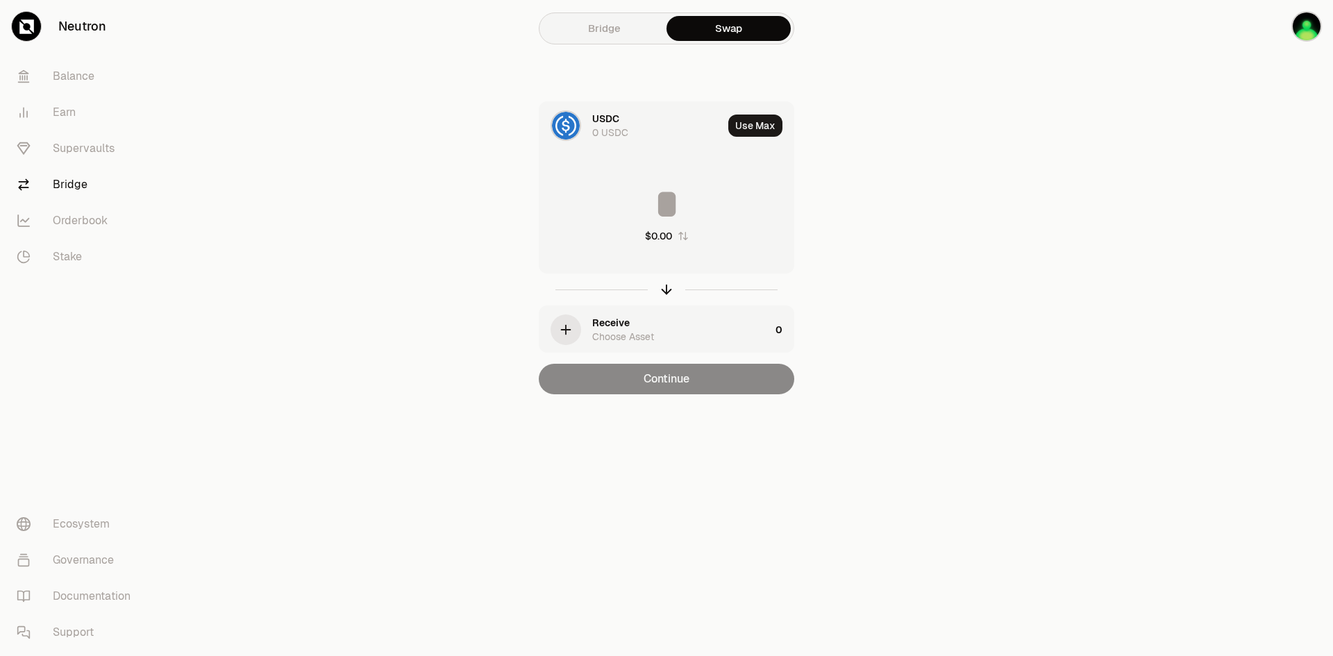
click at [747, 335] on div "Receive Choose Asset" at bounding box center [681, 330] width 178 height 28
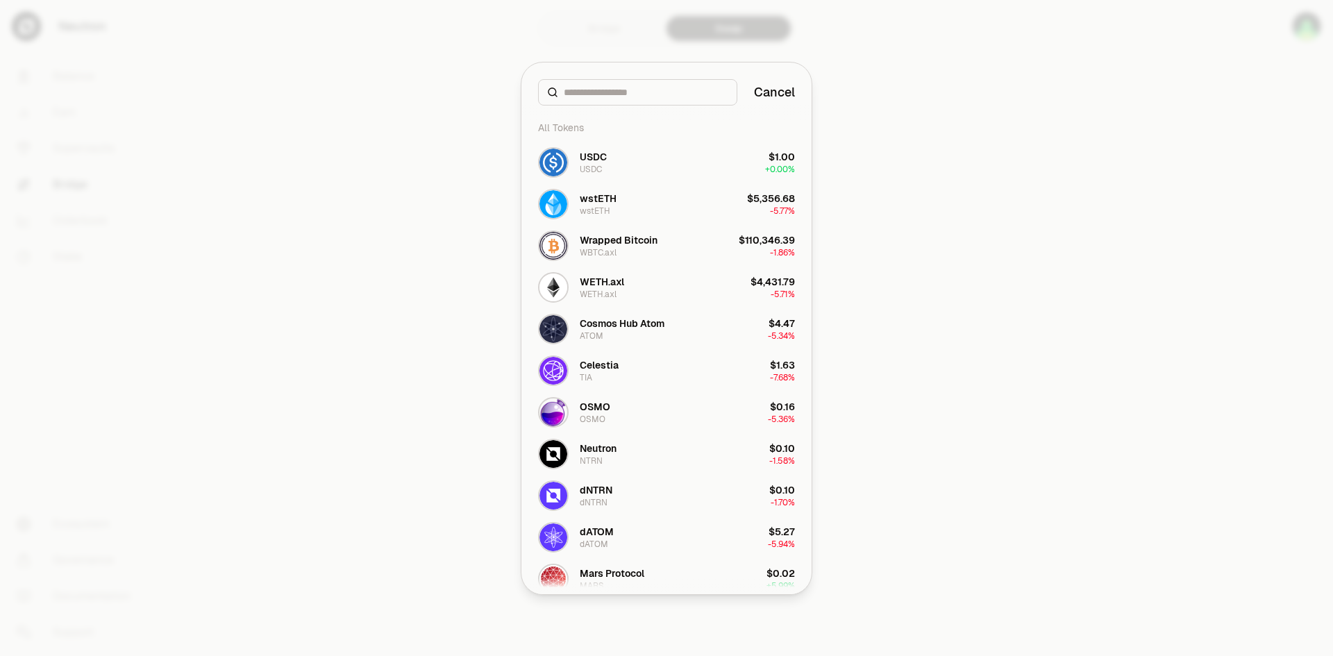
click at [782, 91] on button "Cancel" at bounding box center [774, 92] width 41 height 19
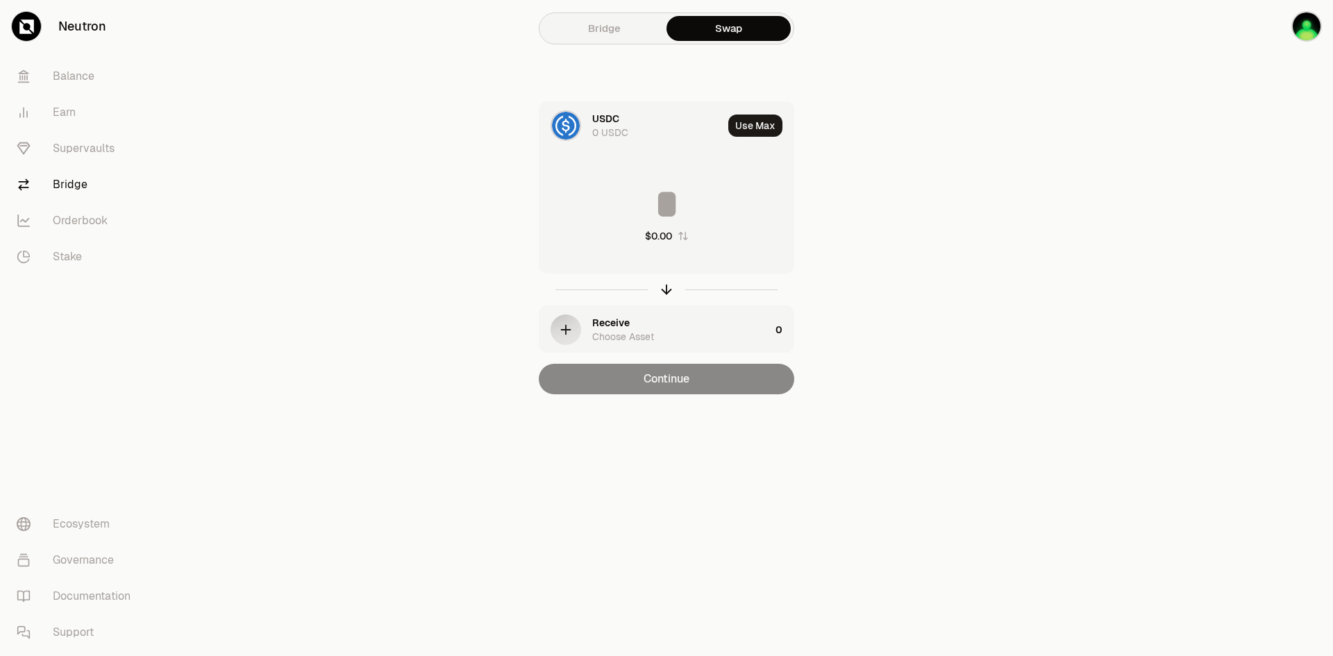
click at [695, 210] on input at bounding box center [667, 204] width 254 height 42
click at [656, 215] on input at bounding box center [667, 204] width 254 height 42
click at [706, 201] on input at bounding box center [667, 204] width 254 height 42
click at [874, 217] on div "USDC 0 USDC Use [PERSON_NAME] * Not enough USDC Receive Choose Asset 0 Continue" at bounding box center [666, 247] width 467 height 293
click at [745, 129] on button "Use Max" at bounding box center [755, 126] width 54 height 22
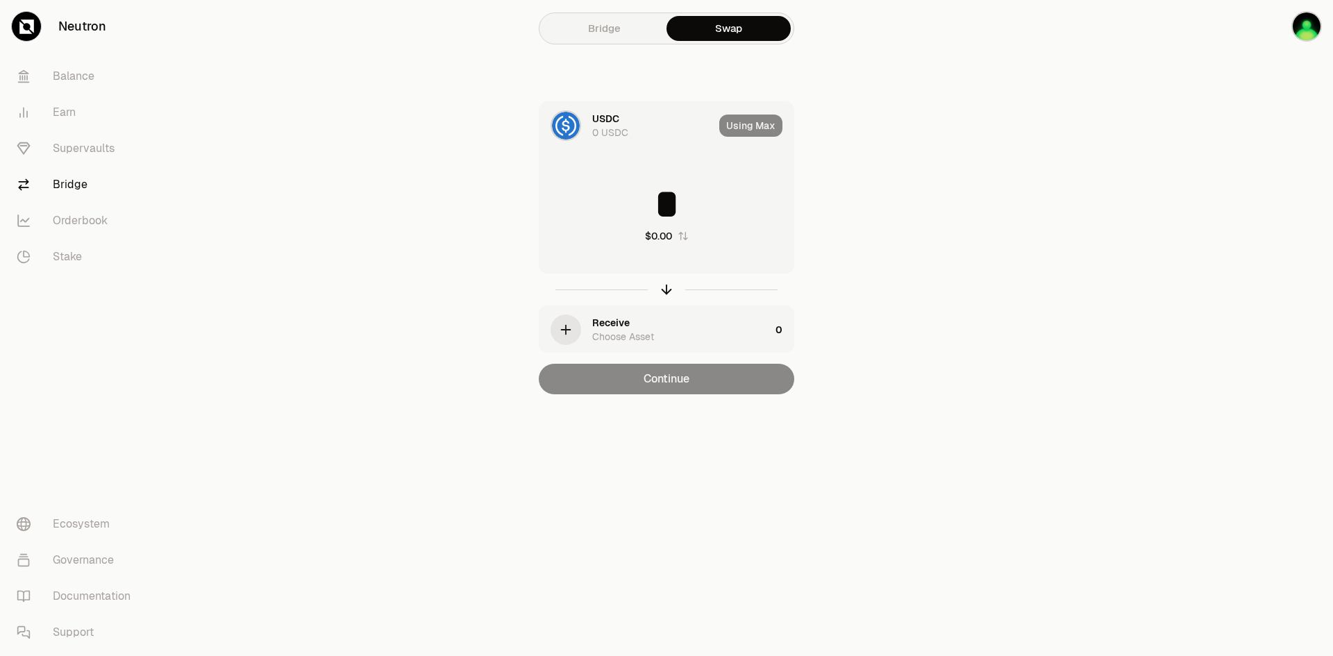
click at [717, 215] on input "*" at bounding box center [667, 204] width 254 height 42
type input "*"
click at [675, 381] on div "Continue" at bounding box center [667, 379] width 256 height 31
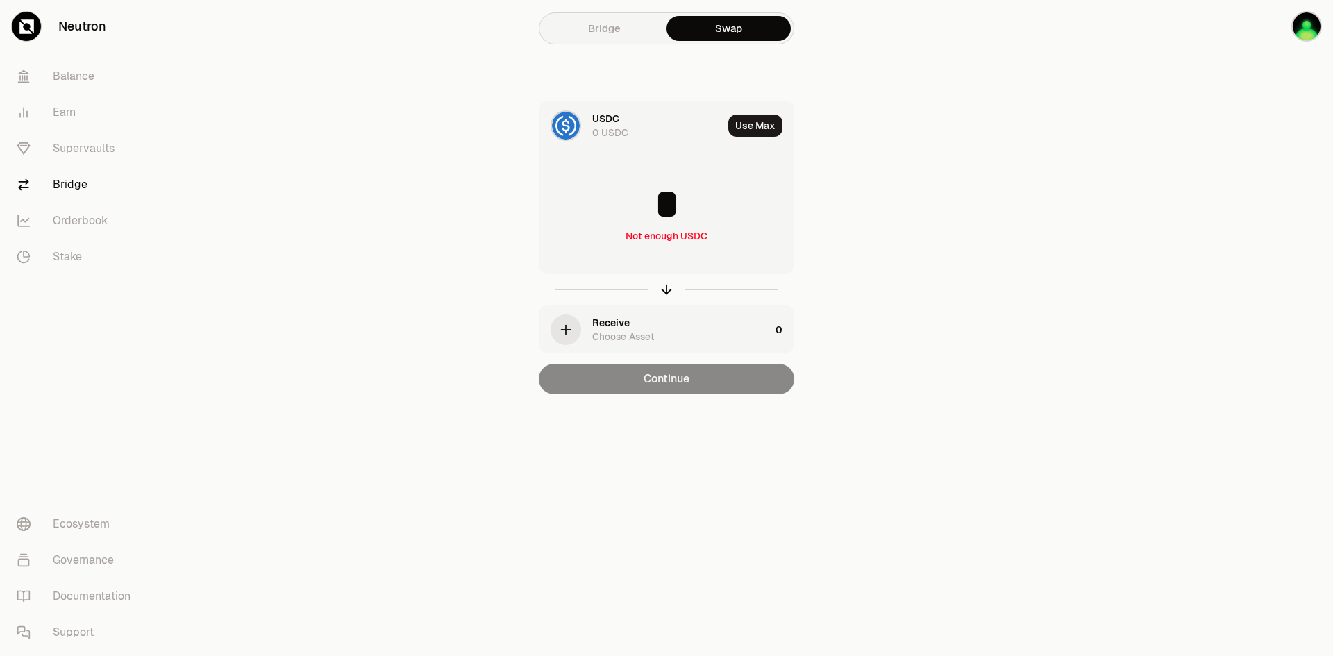
drag, startPoint x: 970, startPoint y: 235, endPoint x: 736, endPoint y: 103, distance: 268.7
click at [940, 213] on main "Bridge Swap USDC 0 USDC Use Max * Not enough USDC Receive Choose Asset 0 Contin…" at bounding box center [745, 225] width 1178 height 450
click at [592, 11] on div "Bridge Swap" at bounding box center [667, 28] width 256 height 35
click at [590, 17] on link "Bridge" at bounding box center [604, 28] width 124 height 25
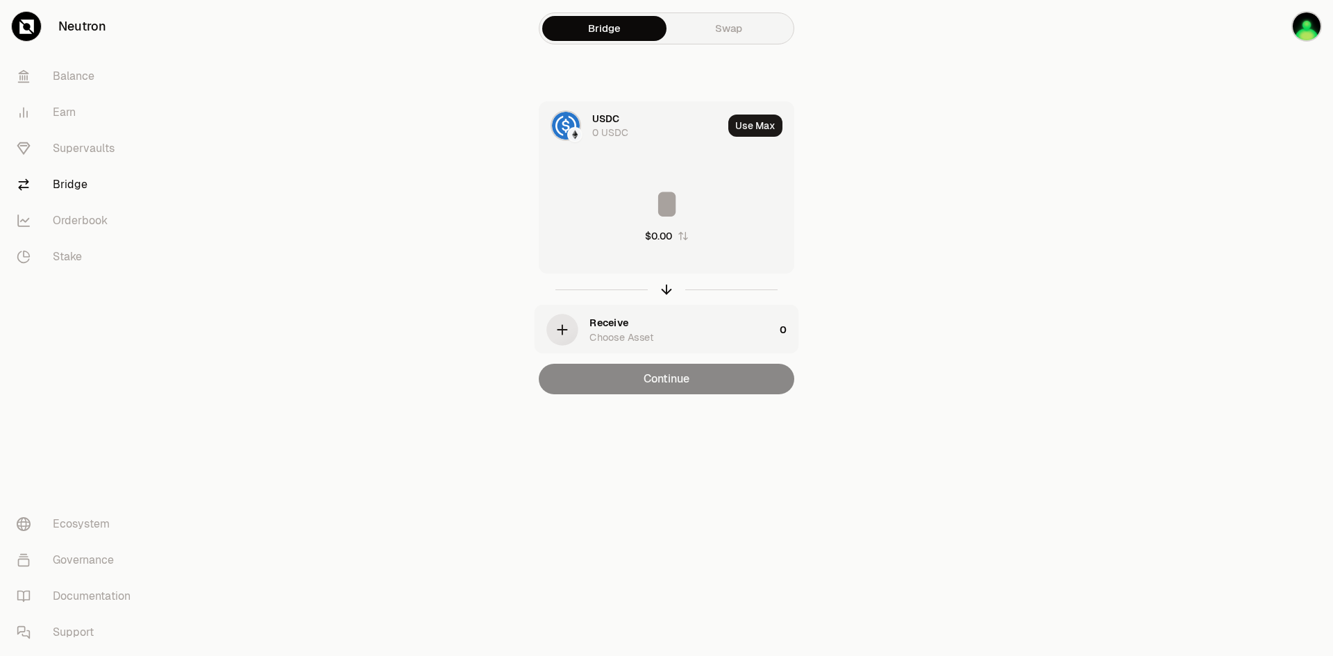
click at [666, 210] on input at bounding box center [667, 204] width 254 height 42
type input "*"
click at [937, 210] on main "Bridge Swap USDC 0 USDC Use Max * Not enough USDC Receive Choose Asset 0 Contin…" at bounding box center [745, 225] width 1178 height 450
click at [667, 378] on div "Continue" at bounding box center [667, 379] width 256 height 31
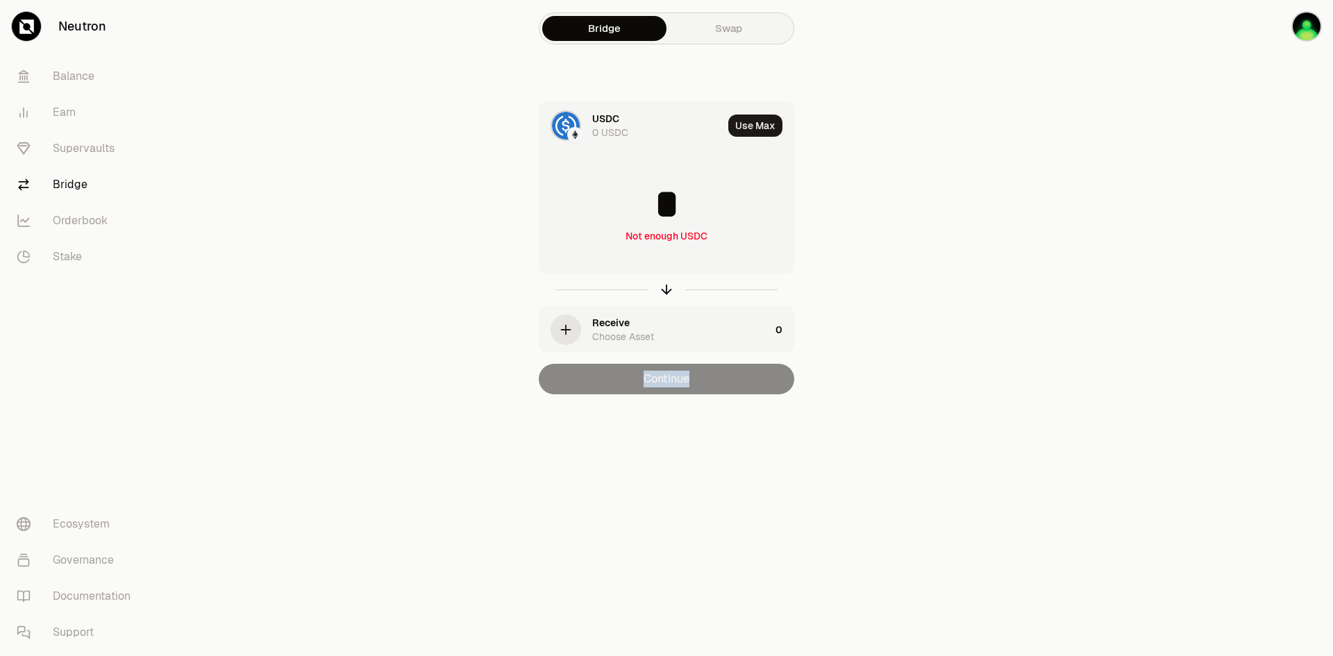
click at [667, 378] on div "Continue" at bounding box center [667, 379] width 256 height 31
drag, startPoint x: 922, startPoint y: 260, endPoint x: 694, endPoint y: 189, distance: 239.2
click at [892, 247] on section "Bridge Swap USDC 0 USDC Use Max * Not enough USDC Receive Choose Asset 0 Contin…" at bounding box center [667, 225] width 534 height 450
click at [565, 122] on img at bounding box center [566, 126] width 28 height 28
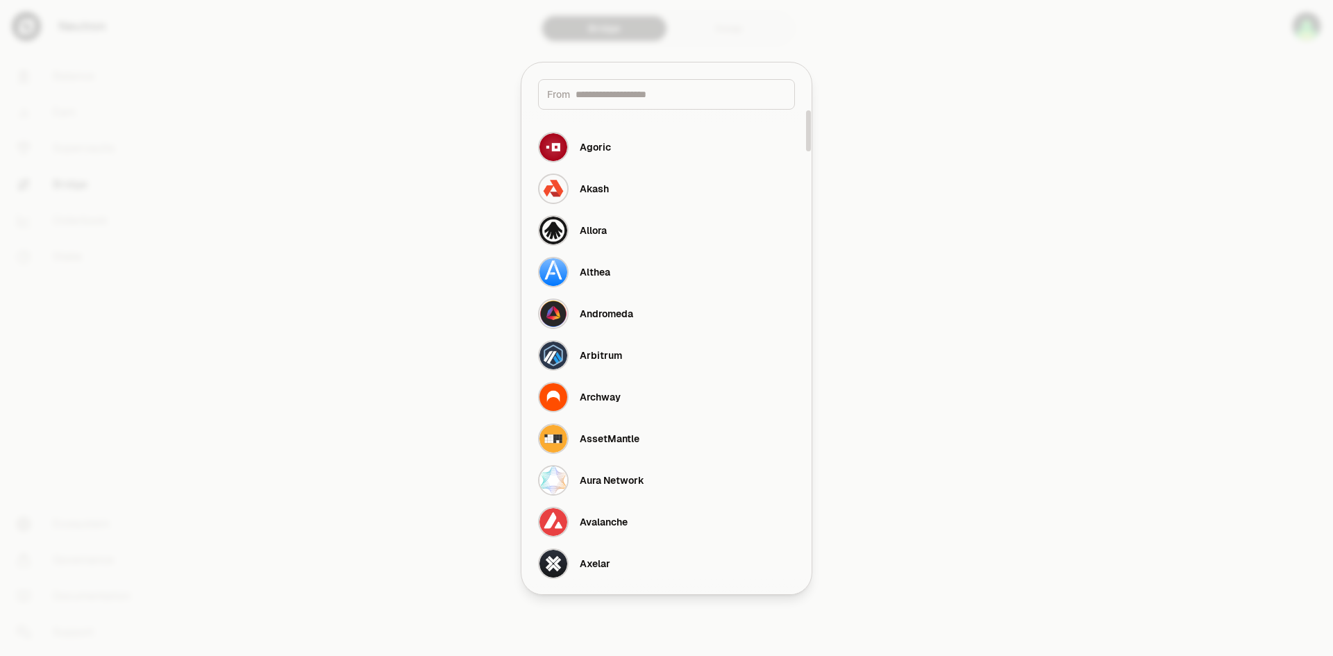
click at [881, 55] on div at bounding box center [666, 328] width 1333 height 656
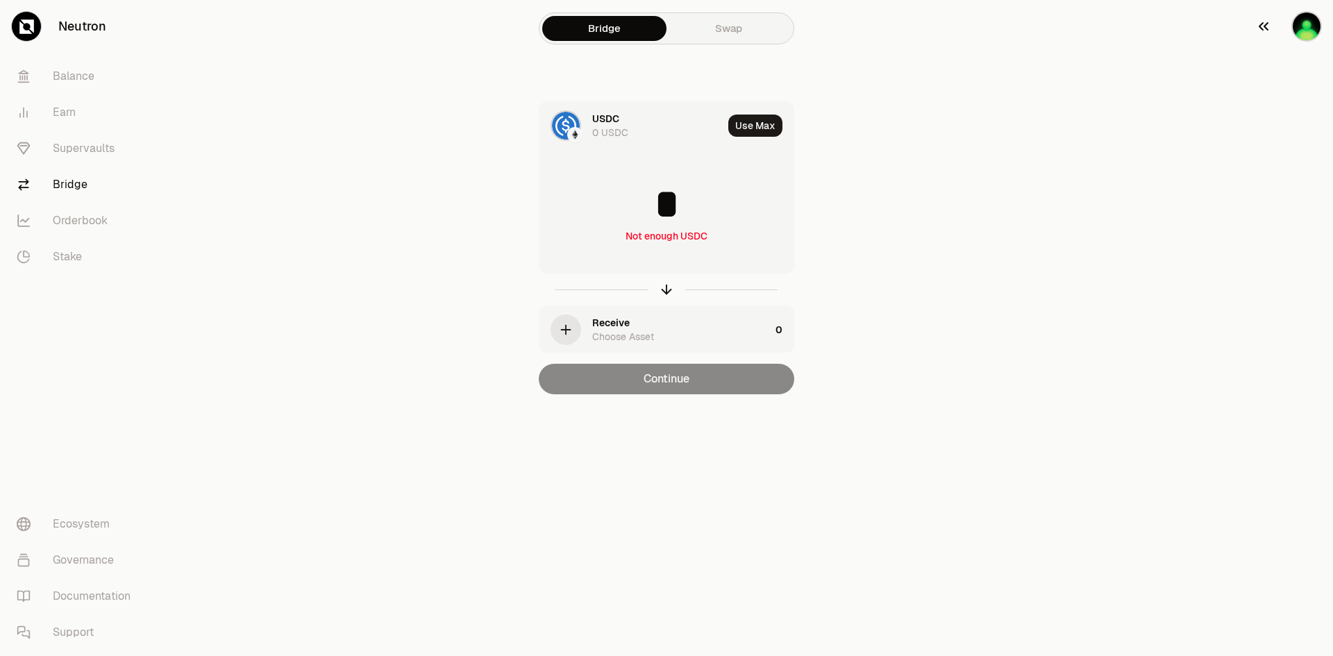
click at [1266, 26] on icon "button" at bounding box center [1264, 26] width 17 height 17
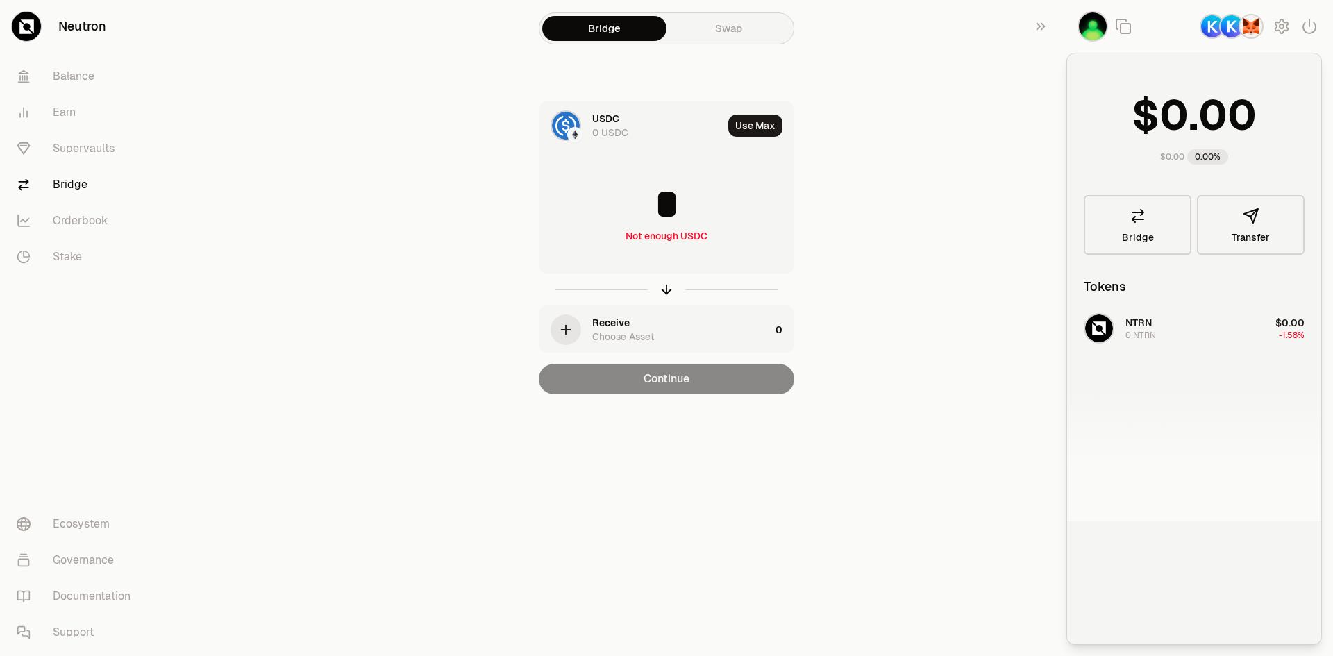
drag, startPoint x: 1158, startPoint y: 330, endPoint x: 1202, endPoint y: 296, distance: 55.4
click at [1158, 329] on div "NTRN 0 NTRN $0.00 -1.58%" at bounding box center [1194, 415] width 254 height 214
click at [1238, 228] on button "Transfer" at bounding box center [1251, 225] width 108 height 60
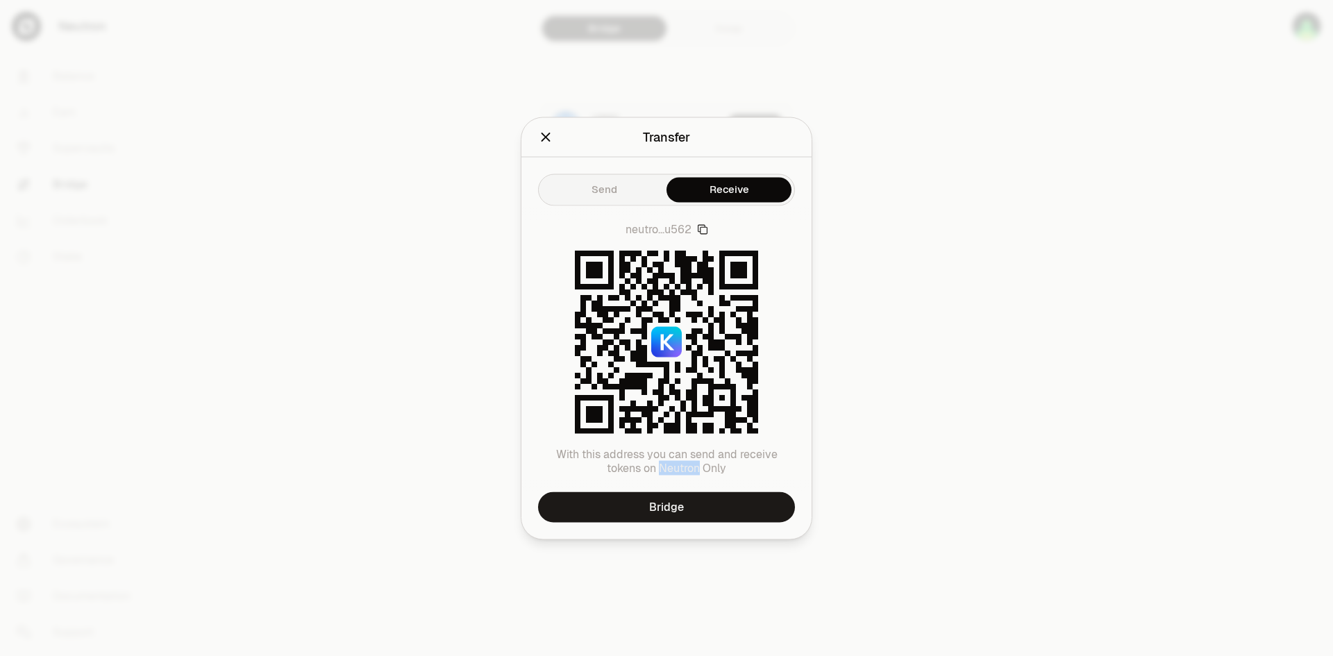
drag, startPoint x: 660, startPoint y: 469, endPoint x: 699, endPoint y: 467, distance: 38.3
click at [699, 467] on p "With this address you can send and receive tokens on Neutron Only" at bounding box center [666, 461] width 257 height 28
copy p "Neutron"
click at [929, 68] on div at bounding box center [666, 328] width 1333 height 656
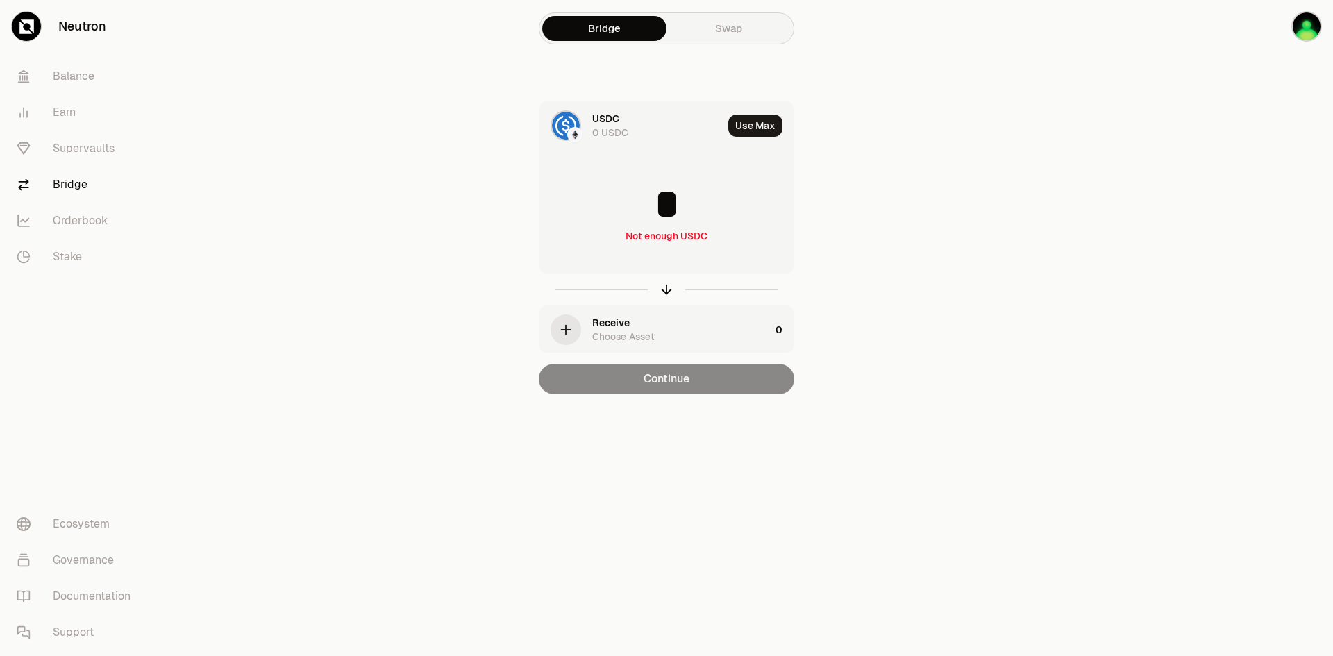
drag, startPoint x: 919, startPoint y: 183, endPoint x: 944, endPoint y: 101, distance: 85.7
click at [922, 173] on section "Bridge Swap USDC 0 USDC Use Max * Not enough USDC Receive Choose Asset 0 Contin…" at bounding box center [667, 225] width 534 height 450
drag, startPoint x: 959, startPoint y: 210, endPoint x: 901, endPoint y: 190, distance: 60.8
click at [959, 208] on main "Bridge Swap USDC 0 USDC Use Max * Not enough USDC Receive Choose Asset 0 Contin…" at bounding box center [745, 225] width 1178 height 450
drag, startPoint x: 999, startPoint y: 150, endPoint x: 1028, endPoint y: 140, distance: 30.7
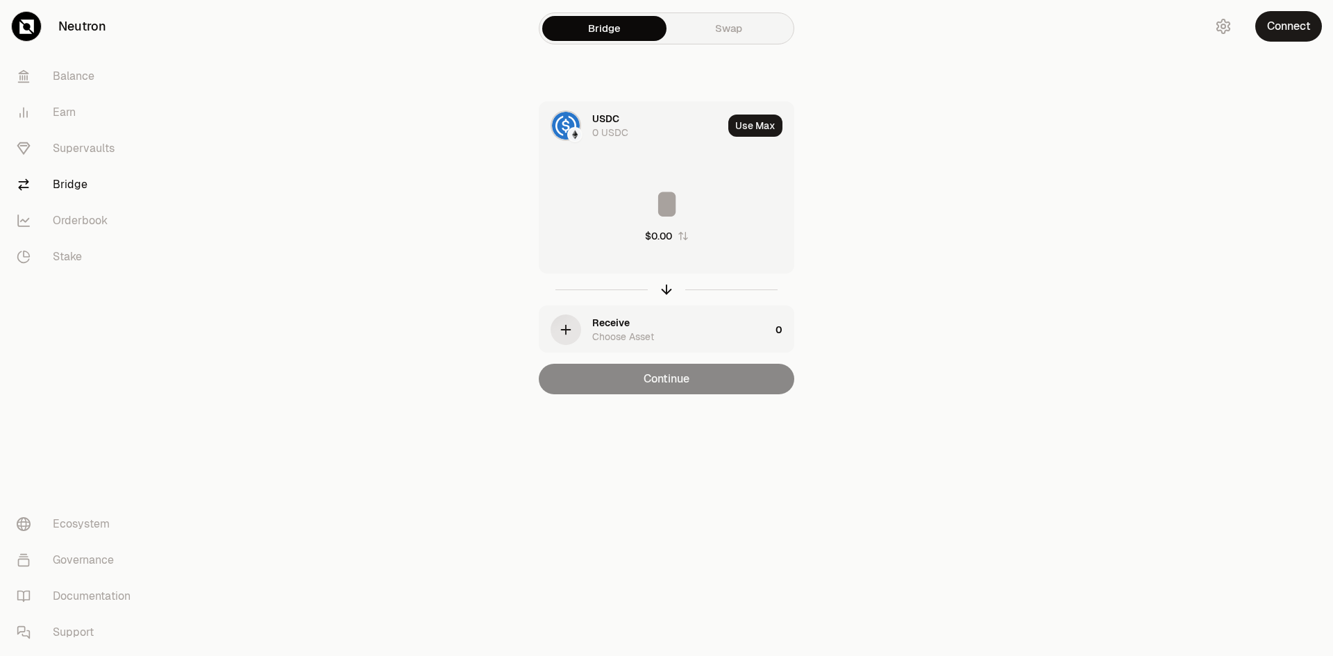
click at [1016, 144] on main "Bridge Swap USDC 0 USDC Use Max $0.00 Receive Choose Asset 0 Continue" at bounding box center [745, 225] width 1178 height 450
click at [1078, 81] on main "Bridge Swap USDC 0 USDC Use Max $0.00 Receive Choose Asset 0 Continue" at bounding box center [745, 225] width 1178 height 450
click at [56, 76] on link "Balance" at bounding box center [78, 76] width 144 height 36
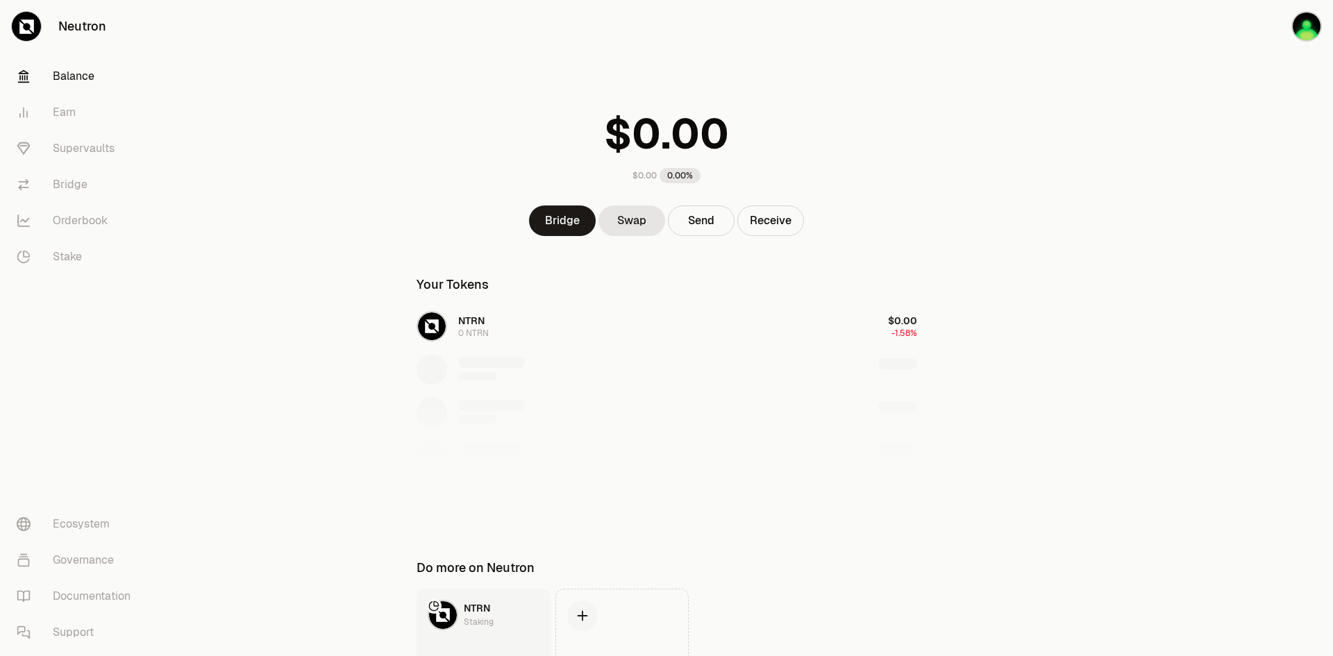
drag, startPoint x: 908, startPoint y: 128, endPoint x: 804, endPoint y: 206, distance: 129.6
click at [904, 131] on div "$0.00 0.00%" at bounding box center [667, 143] width 534 height 108
click at [777, 223] on button "Receive" at bounding box center [771, 221] width 67 height 31
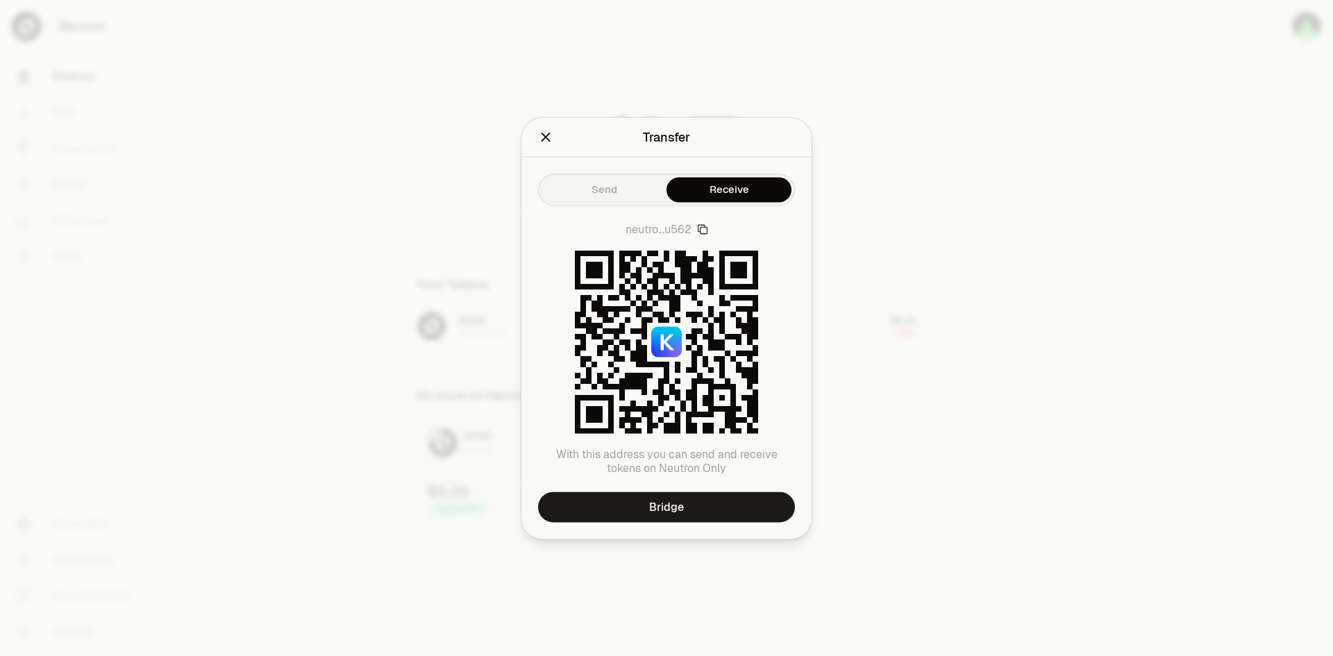
click at [835, 81] on div at bounding box center [666, 328] width 1333 height 656
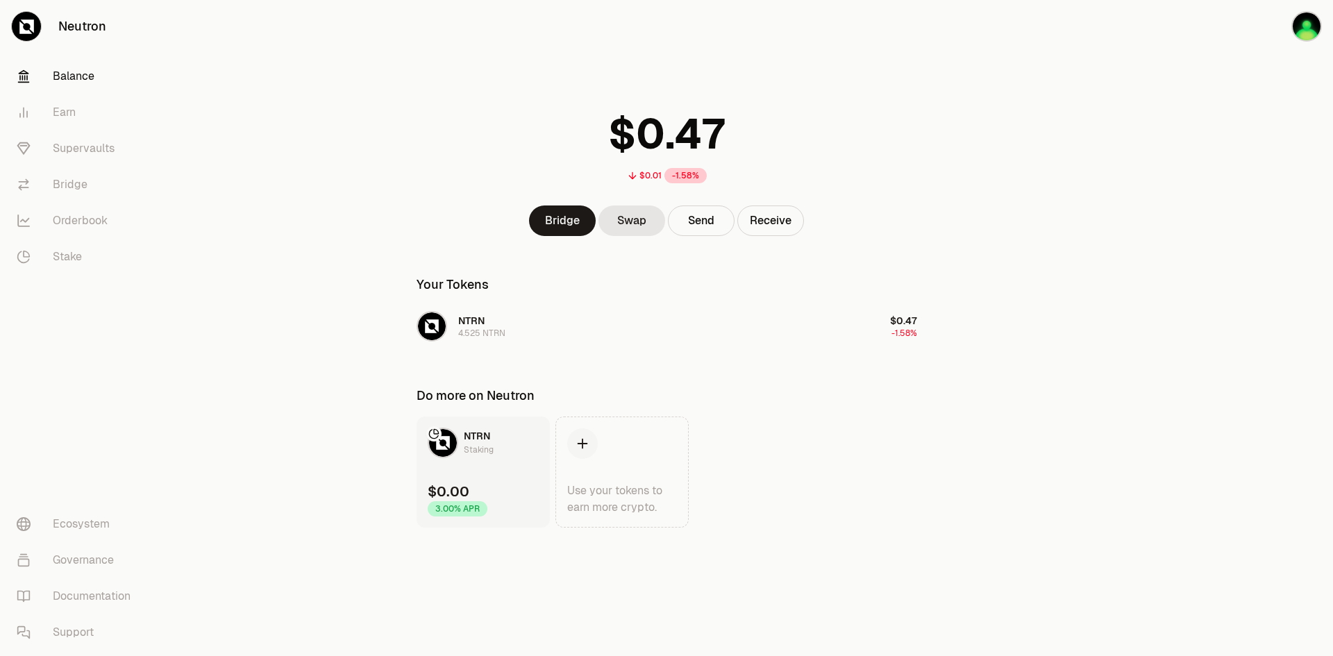
click at [1003, 108] on main "$0.01 -1.58% Bridge Swap Send Receive Your Tokens NTRN 4.525 NTRN $0.47 -1.58% …" at bounding box center [745, 291] width 1178 height 583
click at [431, 58] on div "$0.01 -1.58% Bridge Swap Send Receive Your Tokens NTRN 4.525 NTRN $0.47 -1.58% …" at bounding box center [667, 264] width 534 height 528
click at [438, 38] on div "$0.01 -1.58% Bridge Swap Send Receive Your Tokens NTRN 4.525 NTRN $0.47 -1.58% …" at bounding box center [667, 264] width 534 height 528
click at [73, 65] on link "Balance" at bounding box center [78, 76] width 144 height 36
